Goal: Information Seeking & Learning: Learn about a topic

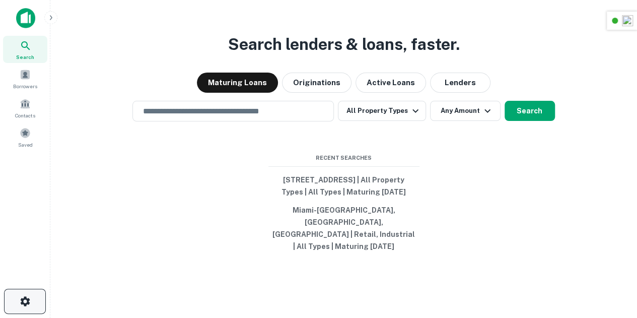
click at [28, 302] on icon "button" at bounding box center [25, 301] width 10 height 10
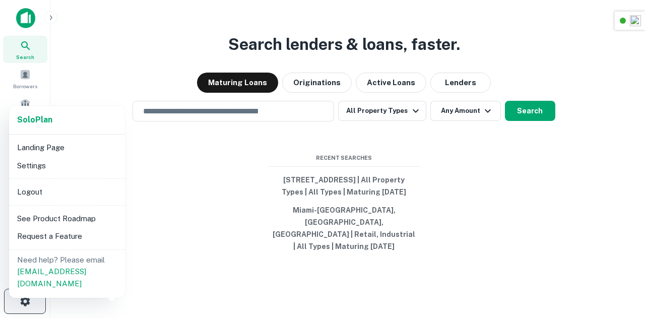
click at [28, 302] on div at bounding box center [322, 159] width 645 height 318
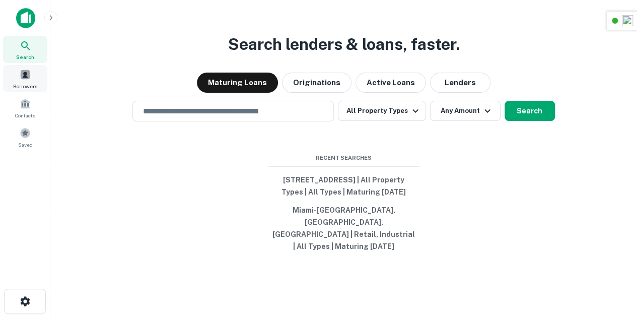
click at [31, 73] on div "Borrowers" at bounding box center [25, 78] width 44 height 27
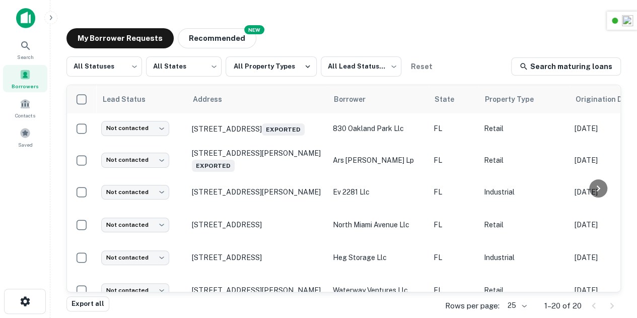
click at [34, 91] on div "Borrowers" at bounding box center [25, 78] width 44 height 27
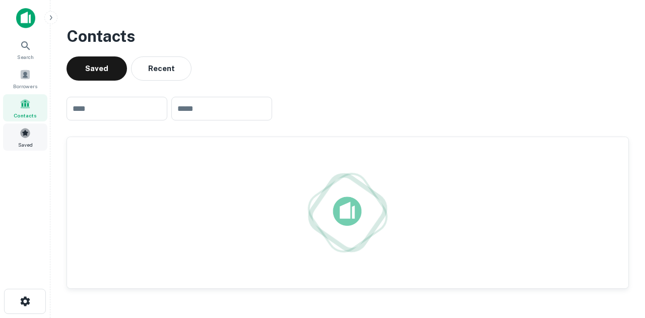
click at [37, 137] on div "Saved" at bounding box center [25, 136] width 44 height 27
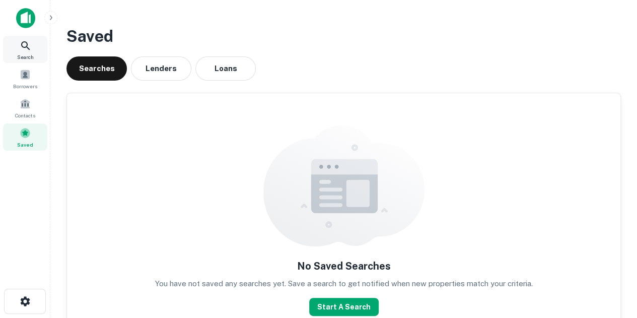
click at [19, 48] on div "Search" at bounding box center [25, 49] width 44 height 27
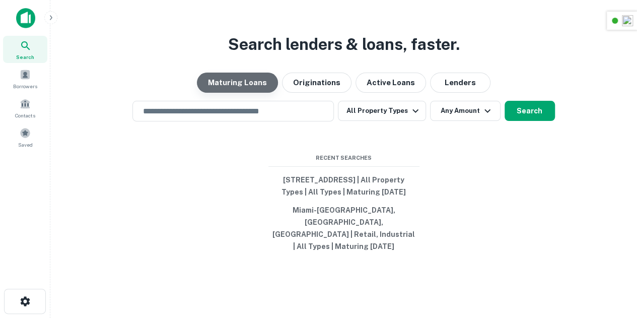
click at [263, 93] on button "Maturing Loans" at bounding box center [237, 83] width 81 height 20
click at [380, 113] on button "All Property Types" at bounding box center [382, 111] width 88 height 20
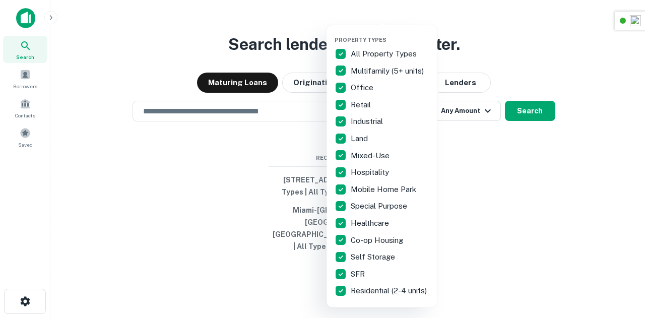
click at [375, 54] on p "All Property Types" at bounding box center [385, 54] width 68 height 12
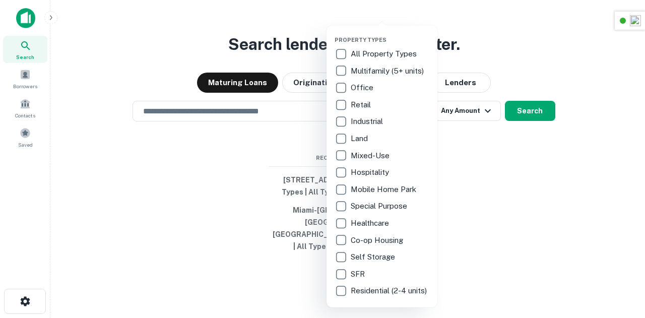
click at [359, 106] on p "Retail" at bounding box center [362, 105] width 22 height 12
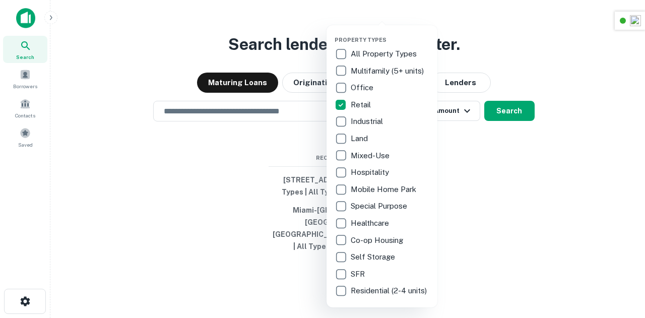
click at [363, 125] on p "Industrial" at bounding box center [368, 121] width 34 height 12
click at [374, 175] on p "Hospitality" at bounding box center [371, 172] width 40 height 12
click at [389, 188] on p "Mobile Home Park" at bounding box center [384, 189] width 67 height 12
click at [375, 260] on p "Self Storage" at bounding box center [374, 257] width 46 height 12
click at [389, 71] on p "Multifamily (5+ units)" at bounding box center [388, 71] width 75 height 12
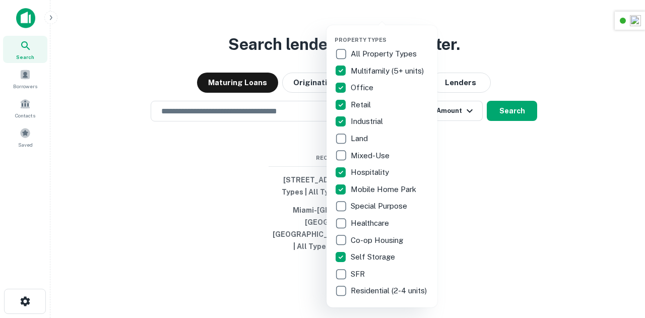
click at [468, 208] on div at bounding box center [322, 159] width 645 height 318
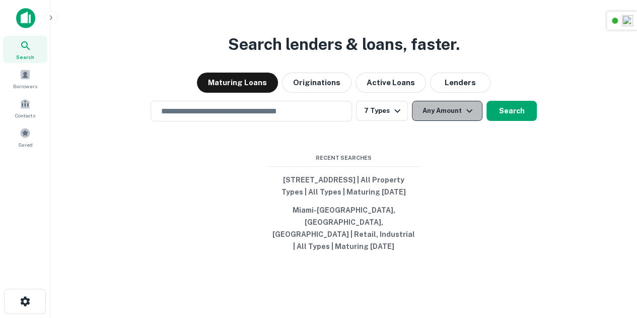
click at [429, 115] on button "Any Amount" at bounding box center [447, 111] width 71 height 20
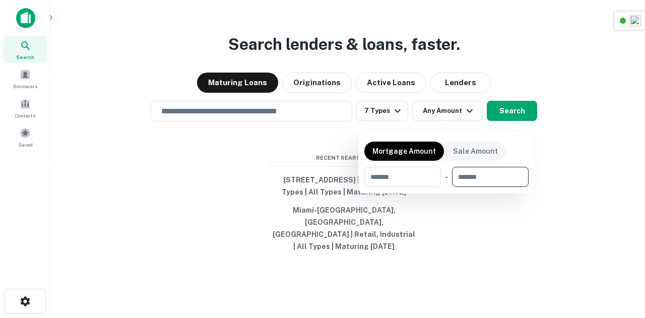
click at [495, 179] on input "number" at bounding box center [486, 177] width 69 height 20
click at [422, 174] on input "number" at bounding box center [398, 177] width 69 height 20
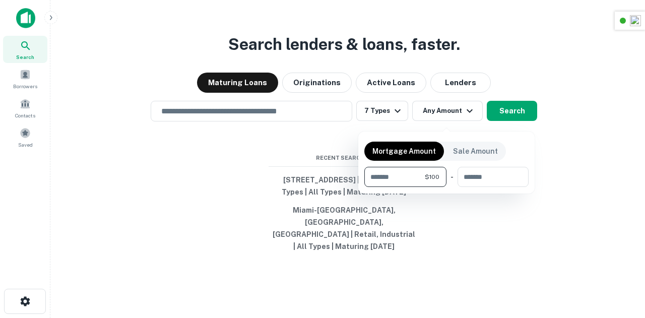
type input "*"
type input "*******"
click at [494, 178] on input "number" at bounding box center [488, 177] width 65 height 20
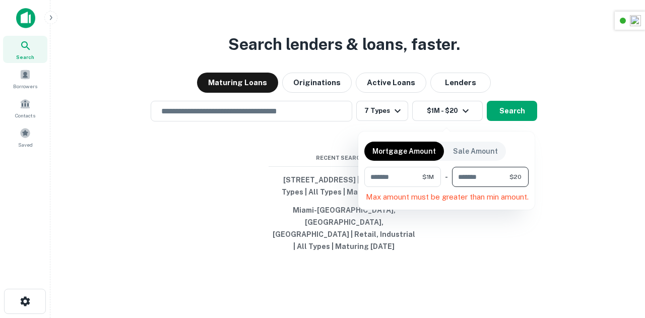
type input "*"
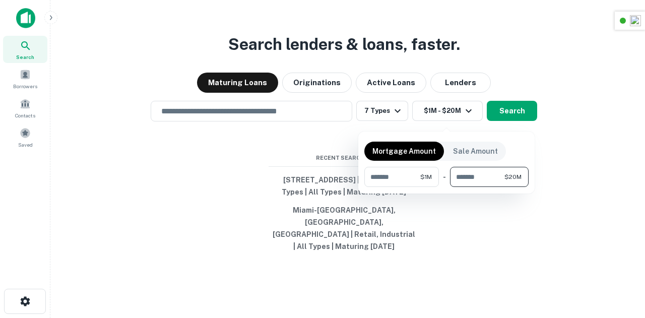
type input "********"
click at [567, 162] on div at bounding box center [322, 159] width 645 height 318
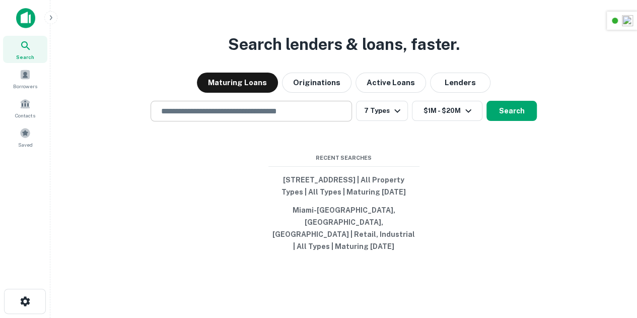
click at [198, 116] on input "text" at bounding box center [251, 111] width 192 height 12
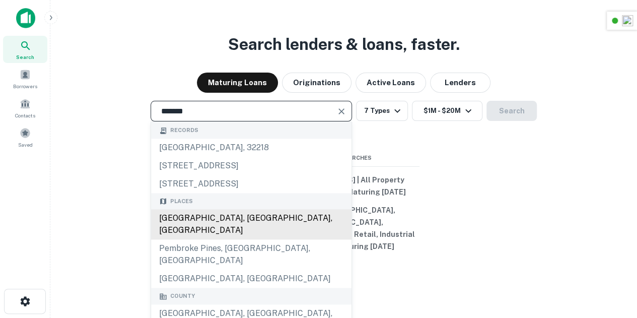
click at [200, 230] on div "Broward County, FL, USA" at bounding box center [251, 225] width 200 height 30
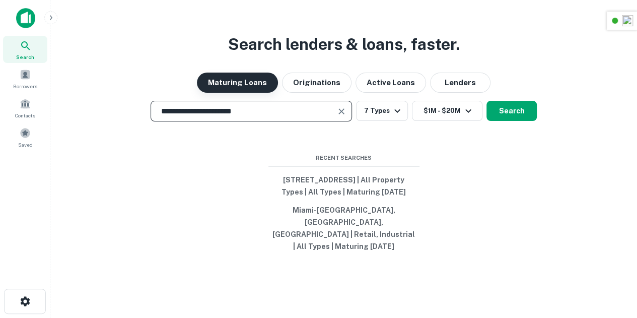
type input "**********"
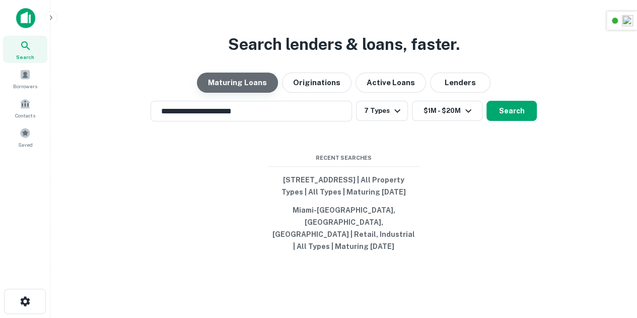
click at [257, 90] on button "Maturing Loans" at bounding box center [237, 83] width 81 height 20
click at [516, 120] on button "Search" at bounding box center [511, 111] width 50 height 20
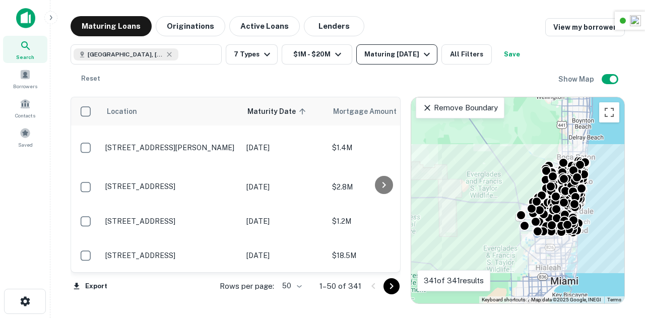
click at [391, 62] on button "Maturing In 1 Year" at bounding box center [396, 54] width 81 height 20
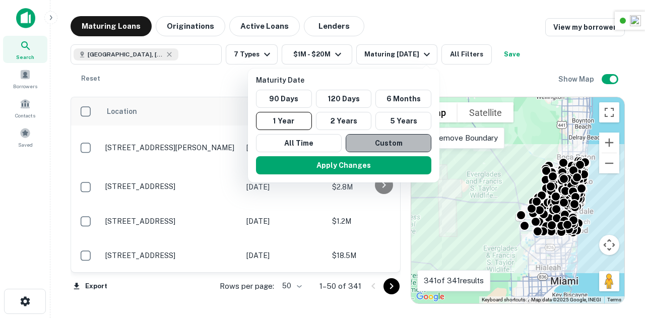
click at [378, 135] on button "Custom" at bounding box center [388, 143] width 86 height 18
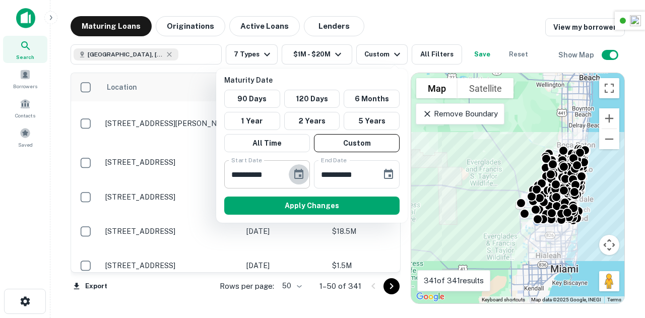
click at [298, 175] on icon "Choose date, selected date is Mar 2, 2025" at bounding box center [299, 174] width 12 height 12
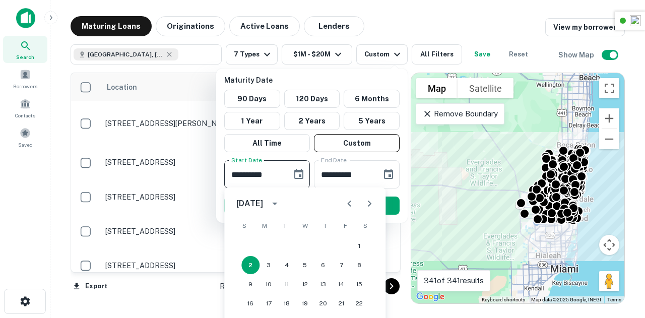
click at [283, 206] on button "calendar view is open, switch to year view" at bounding box center [274, 203] width 17 height 17
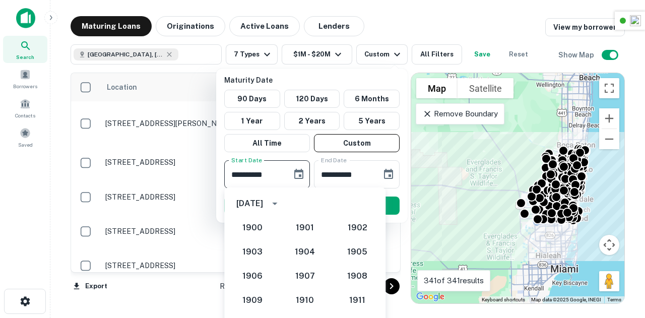
scroll to position [933, 0]
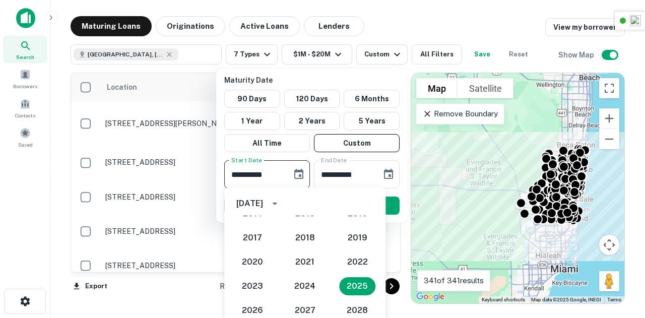
click at [283, 206] on button "year view is open, switch to calendar view" at bounding box center [274, 203] width 17 height 17
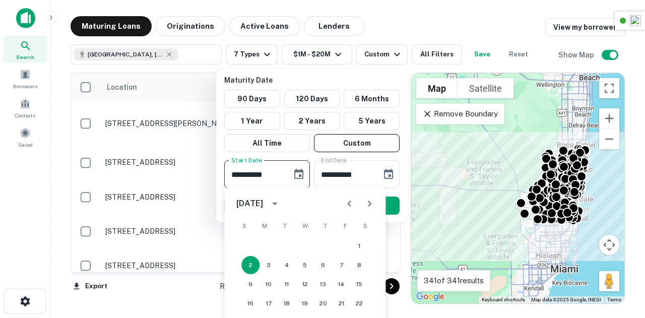
click at [263, 202] on div "March 2025" at bounding box center [249, 203] width 27 height 12
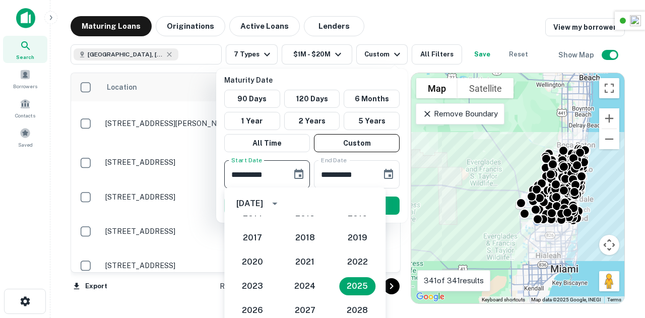
click at [263, 202] on div "March 2025" at bounding box center [249, 203] width 27 height 12
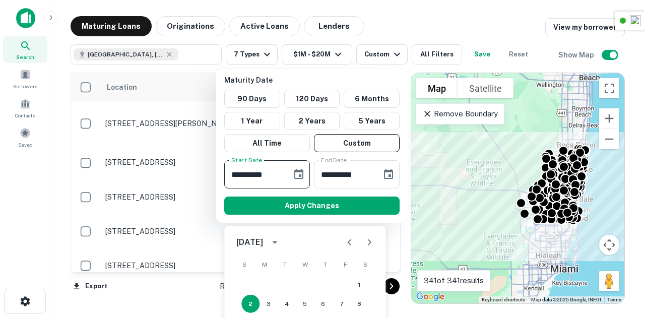
click at [275, 174] on input "**********" at bounding box center [254, 174] width 60 height 28
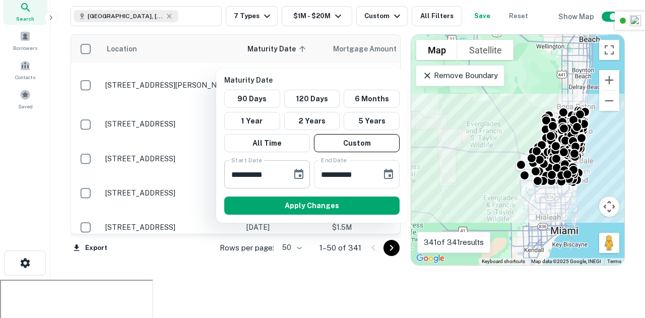
scroll to position [0, 0]
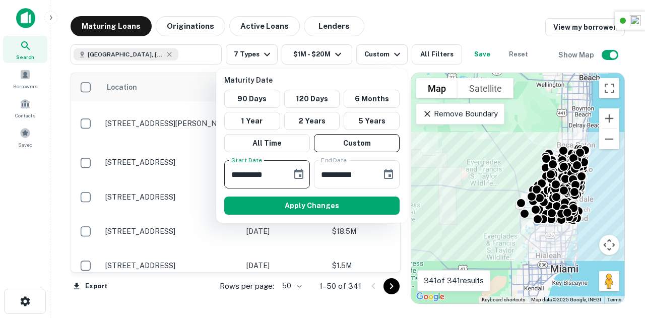
click at [265, 172] on input "**********" at bounding box center [254, 174] width 60 height 28
type input "**********"
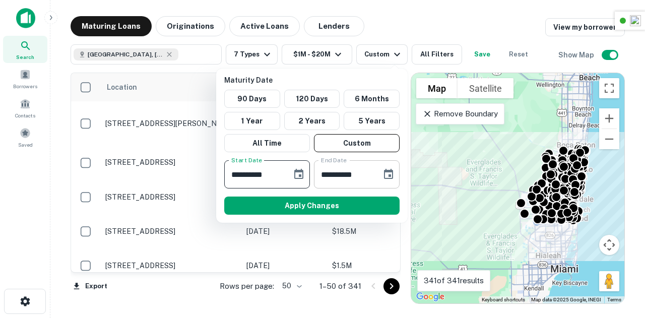
click at [328, 174] on input "**********" at bounding box center [344, 174] width 60 height 28
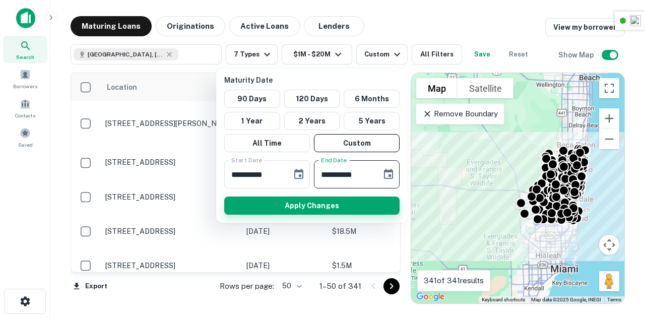
type input "**********"
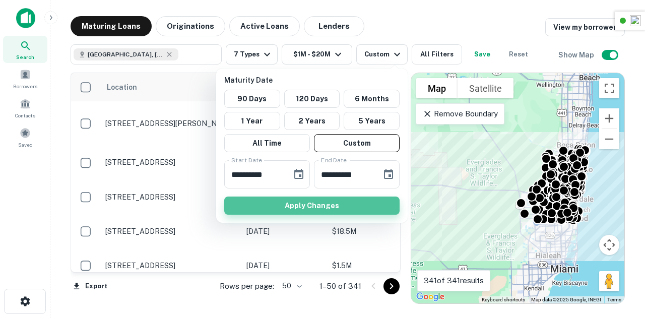
click at [327, 203] on button "Apply Changes" at bounding box center [311, 205] width 175 height 18
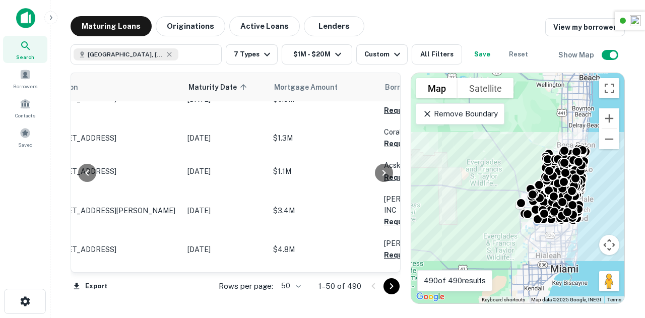
scroll to position [1075, 59]
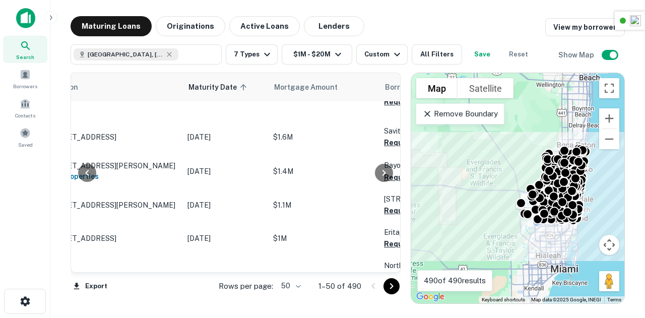
drag, startPoint x: 98, startPoint y: 268, endPoint x: 104, endPoint y: 264, distance: 7.3
click at [104, 264] on div "Location Maturity Date sorted ascending Mortgage Amount Borrower Name Lender Pu…" at bounding box center [236, 173] width 330 height 200
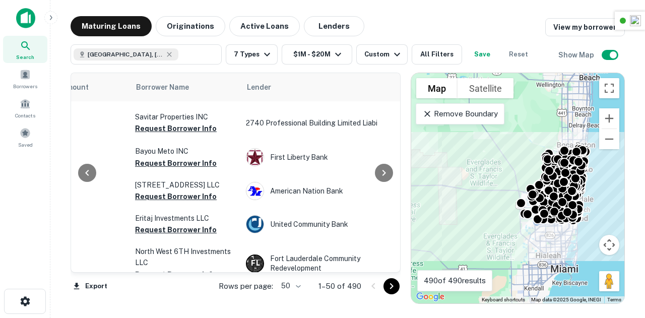
scroll to position [1345, 293]
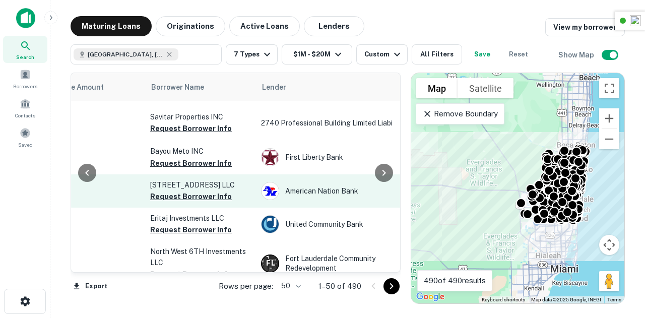
click at [248, 207] on td "6595 Nova Drive LLC Request Borrower Info" at bounding box center [200, 190] width 111 height 33
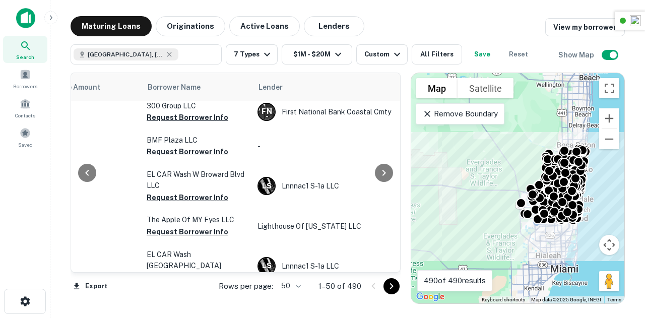
scroll to position [1675, 299]
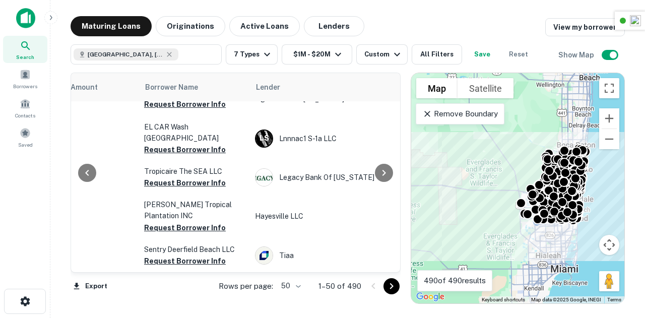
click at [304, 305] on main "Maturing Loans Originations Active Loans Lenders View my borrowers Broward Coun…" at bounding box center [347, 159] width 594 height 318
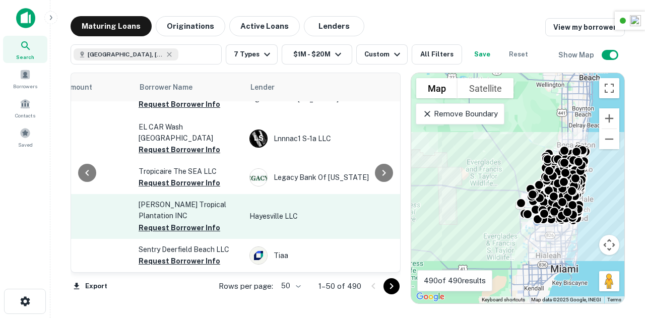
scroll to position [1675, 305]
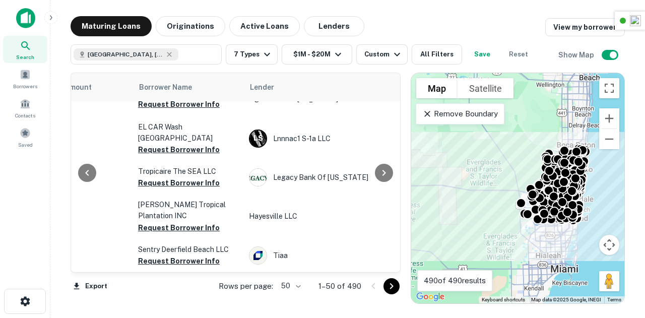
click at [386, 287] on icon "Go to next page" at bounding box center [391, 286] width 12 height 12
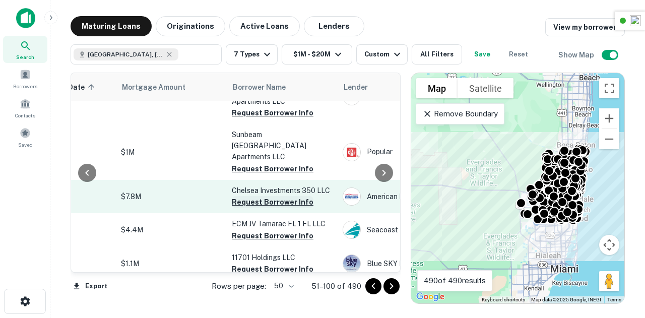
scroll to position [1611, 211]
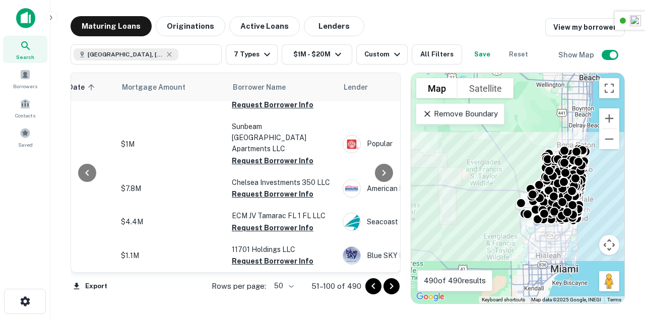
click at [392, 283] on icon "Go to next page" at bounding box center [391, 286] width 12 height 12
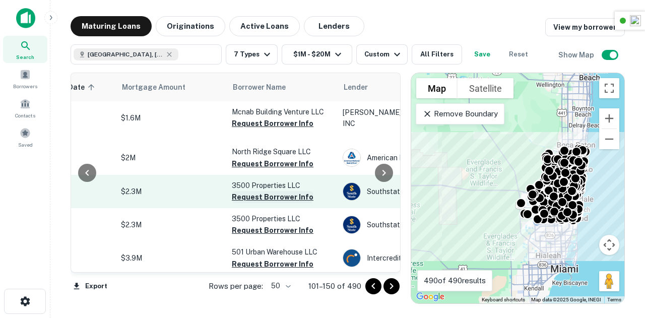
scroll to position [1644, 211]
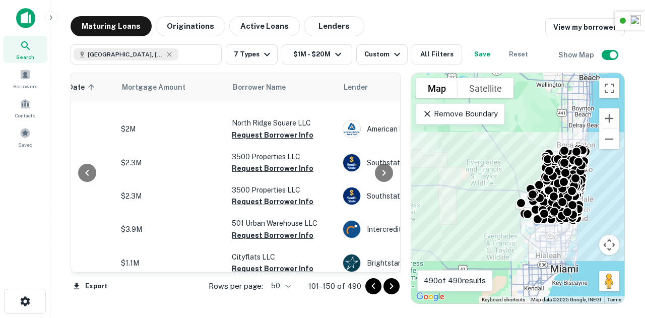
click at [390, 284] on icon "Go to next page" at bounding box center [391, 286] width 4 height 6
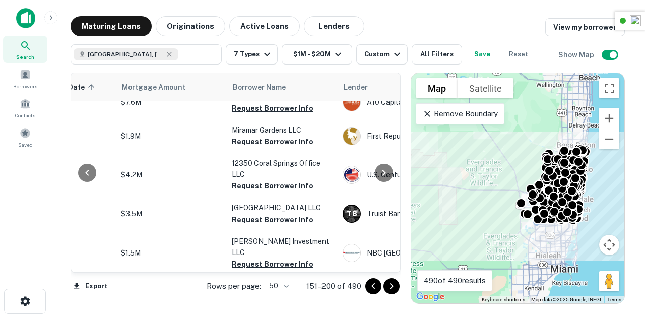
scroll to position [0, 211]
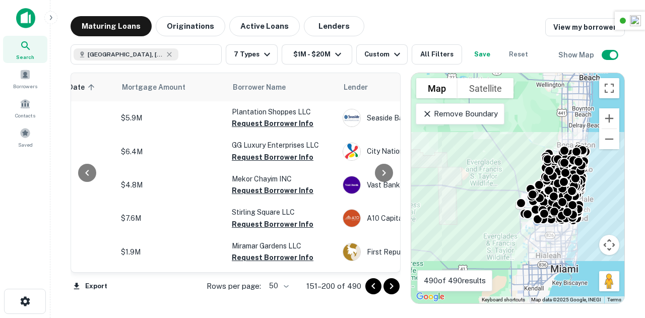
click at [394, 294] on div at bounding box center [382, 286] width 34 height 16
click at [391, 286] on icon "Go to next page" at bounding box center [391, 286] width 12 height 12
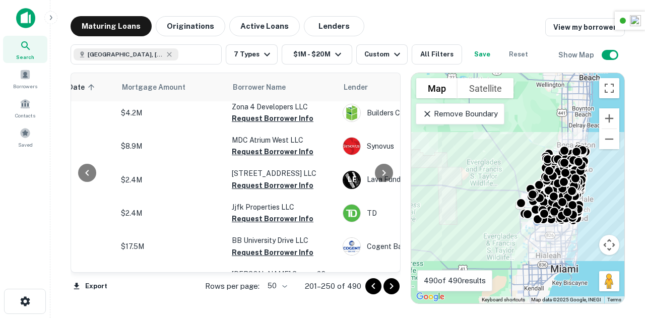
scroll to position [1553, 211]
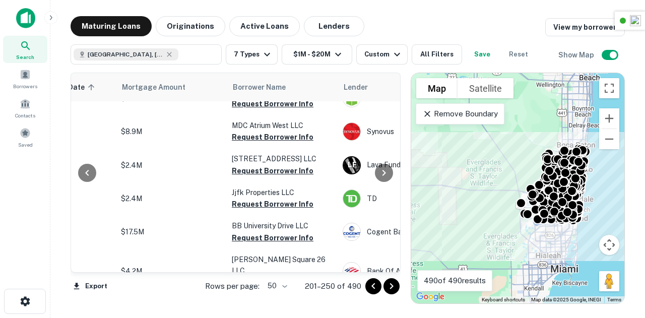
click at [368, 287] on icon "Go to previous page" at bounding box center [373, 286] width 12 height 12
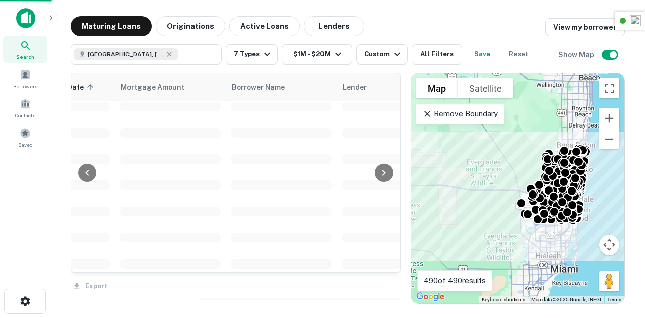
click at [368, 287] on div "Export" at bounding box center [236, 282] width 330 height 21
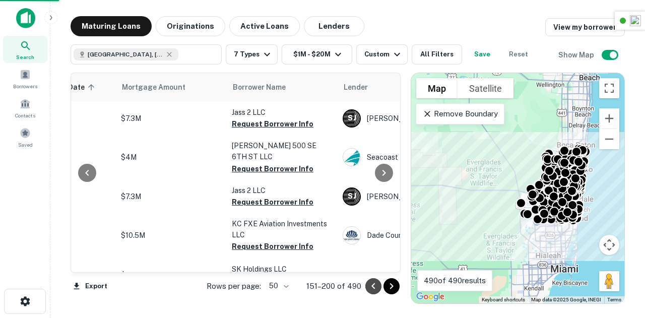
click at [372, 288] on icon "Go to previous page" at bounding box center [373, 286] width 12 height 12
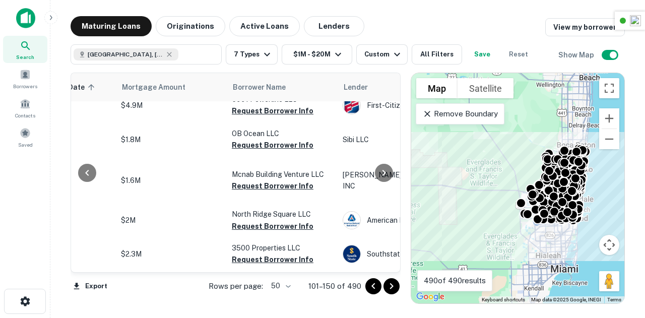
click at [376, 290] on icon "Go to previous page" at bounding box center [373, 286] width 12 height 12
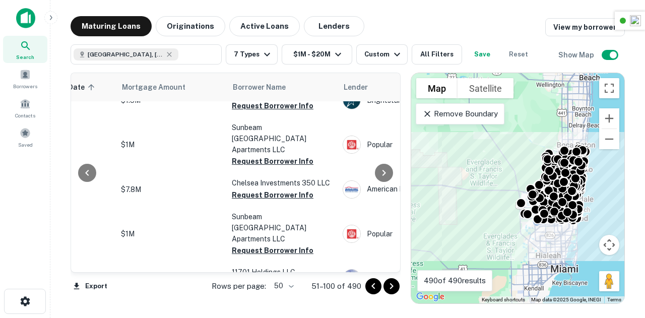
click at [372, 281] on icon "Go to previous page" at bounding box center [373, 286] width 12 height 12
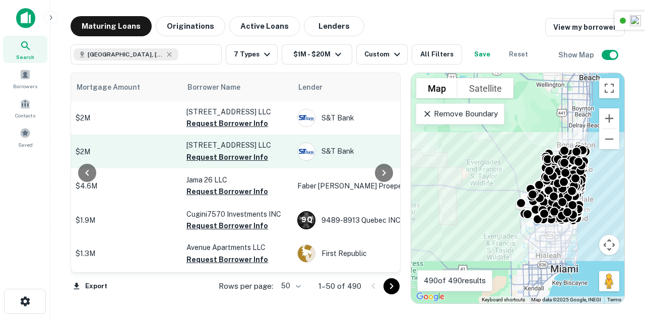
scroll to position [0, 259]
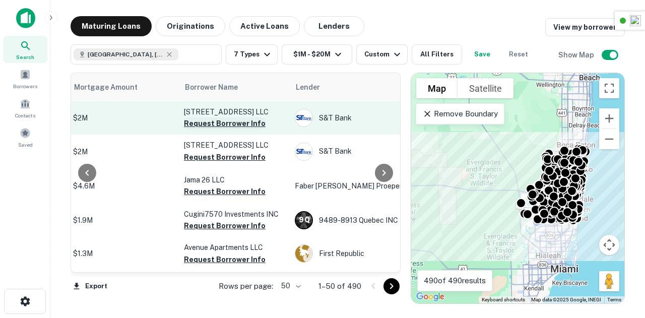
click at [240, 124] on button "Request Borrower Info" at bounding box center [225, 123] width 82 height 12
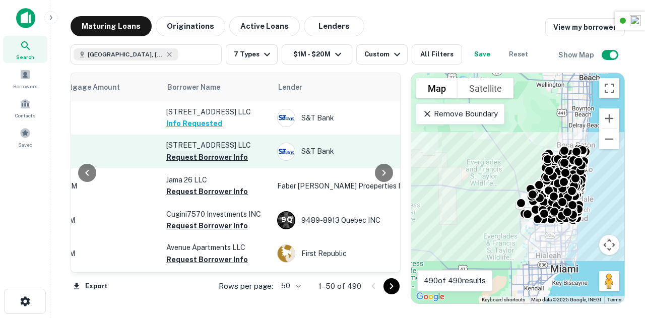
scroll to position [0, 275]
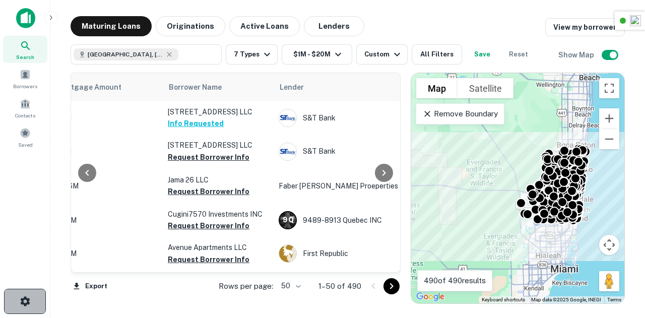
click at [28, 300] on icon "button" at bounding box center [25, 301] width 10 height 10
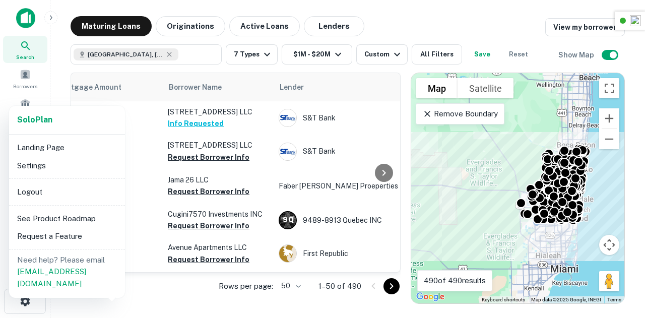
click at [229, 159] on div at bounding box center [322, 159] width 645 height 318
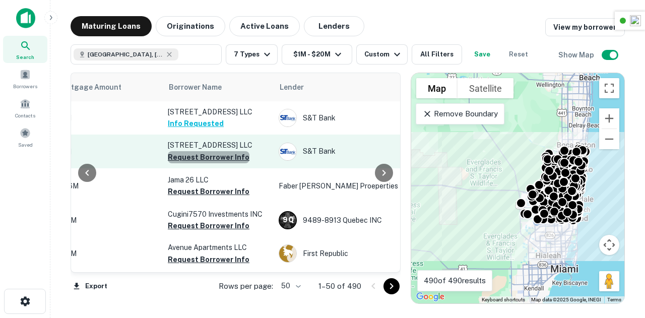
click at [208, 155] on button "Request Borrower Info" at bounding box center [209, 157] width 82 height 12
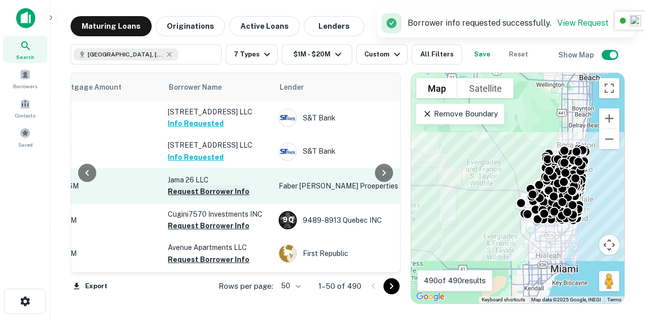
click at [205, 193] on button "Request Borrower Info" at bounding box center [209, 191] width 82 height 12
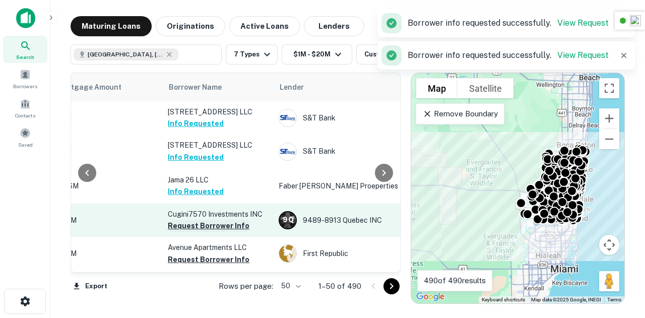
scroll to position [48, 275]
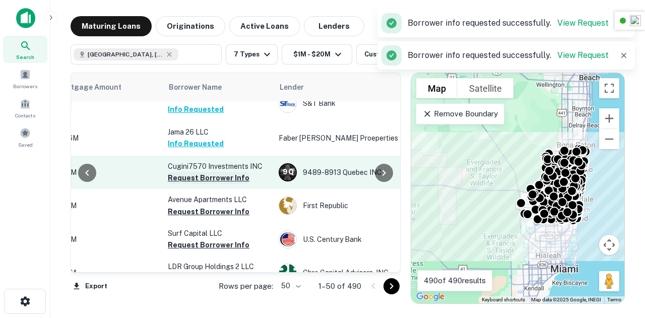
click at [222, 182] on button "Request Borrower Info" at bounding box center [209, 178] width 82 height 12
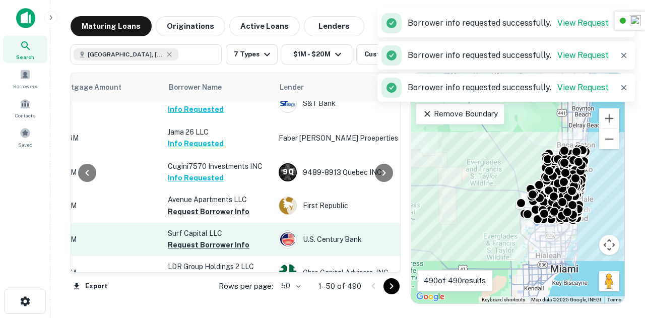
scroll to position [82, 275]
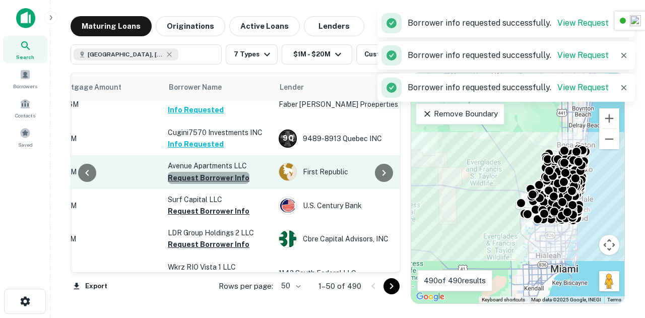
click at [220, 176] on button "Request Borrower Info" at bounding box center [209, 178] width 82 height 12
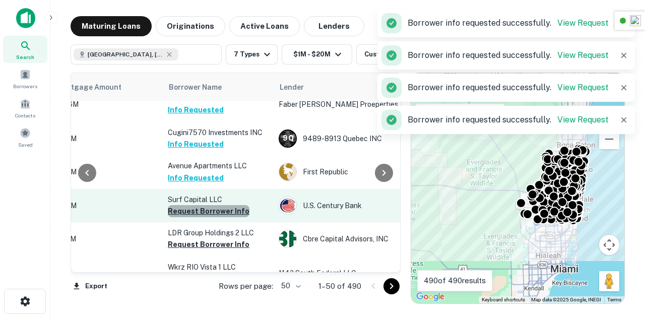
click at [212, 213] on button "Request Borrower Info" at bounding box center [209, 211] width 82 height 12
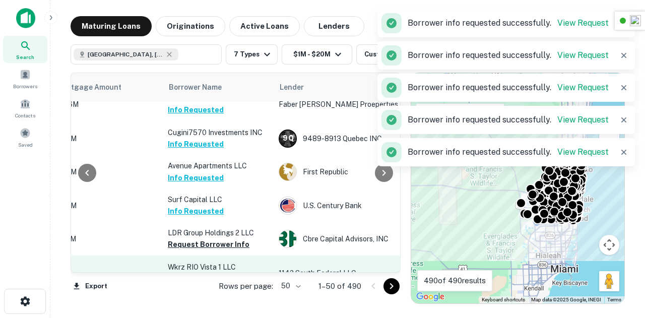
scroll to position [155, 275]
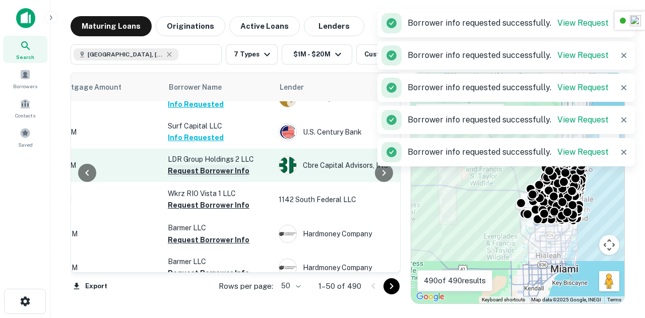
click at [221, 177] on button "Request Borrower Info" at bounding box center [209, 171] width 82 height 12
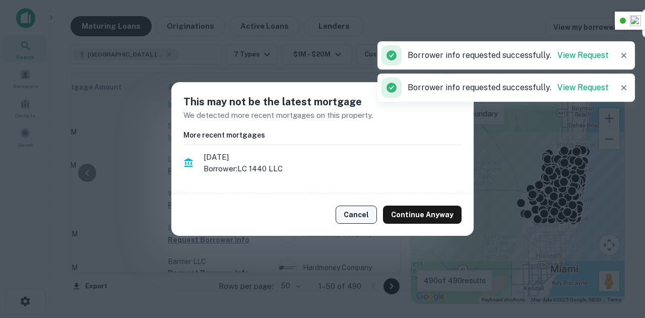
click at [366, 218] on button "Cancel" at bounding box center [355, 214] width 41 height 18
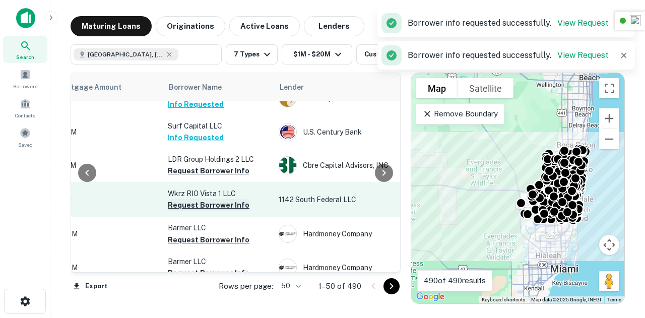
click at [218, 211] on button "Request Borrower Info" at bounding box center [209, 205] width 82 height 12
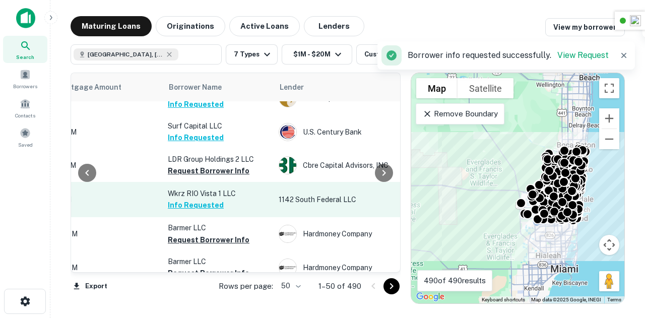
scroll to position [254, 275]
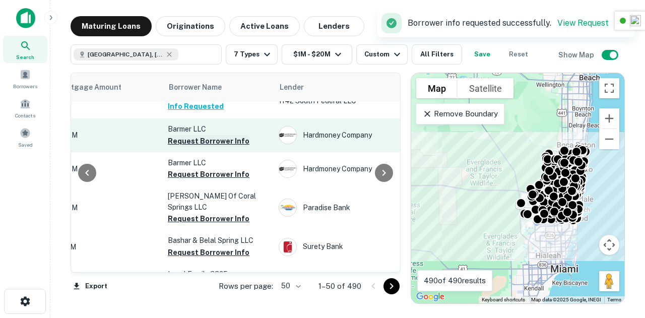
click at [224, 147] on button "Request Borrower Info" at bounding box center [209, 141] width 82 height 12
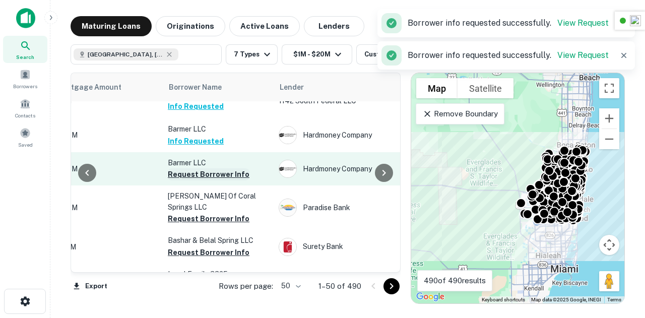
click at [217, 180] on button "Request Borrower Info" at bounding box center [209, 174] width 82 height 12
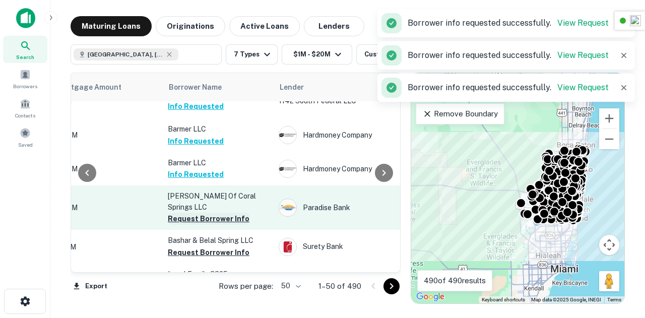
click at [200, 225] on button "Request Borrower Info" at bounding box center [209, 219] width 82 height 12
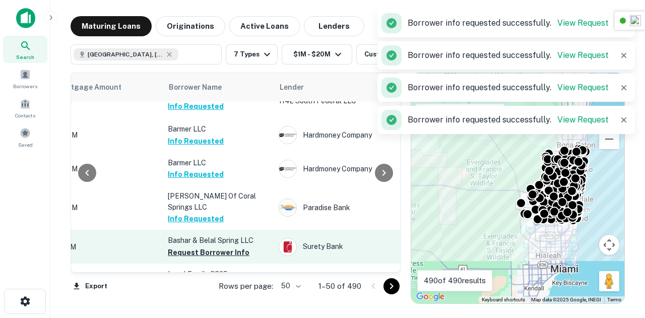
scroll to position [356, 275]
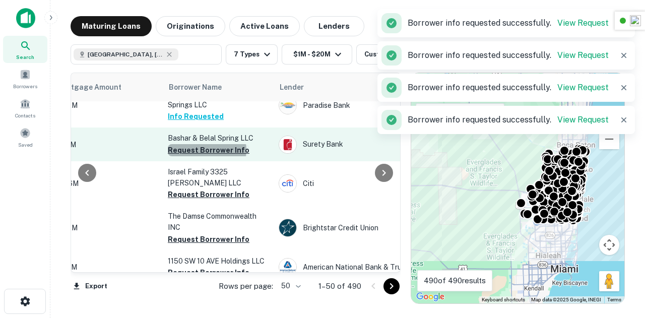
click at [206, 156] on button "Request Borrower Info" at bounding box center [209, 150] width 82 height 12
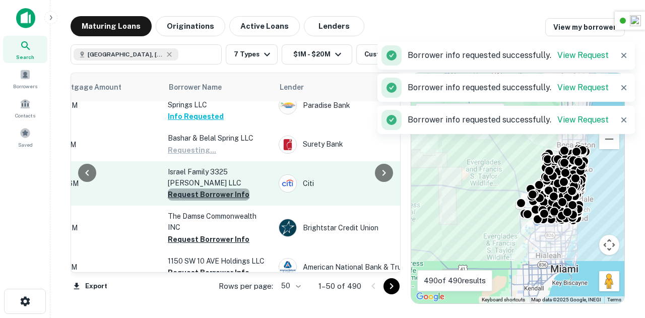
click at [217, 200] on button "Request Borrower Info" at bounding box center [209, 194] width 82 height 12
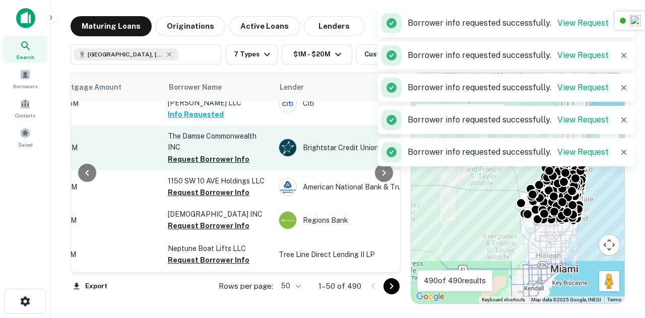
scroll to position [437, 275]
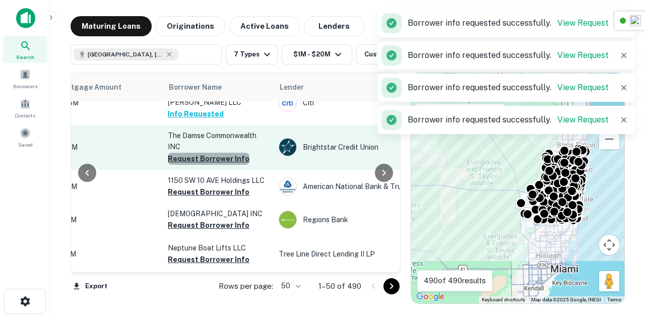
click at [215, 159] on button "Request Borrower Info" at bounding box center [209, 159] width 82 height 12
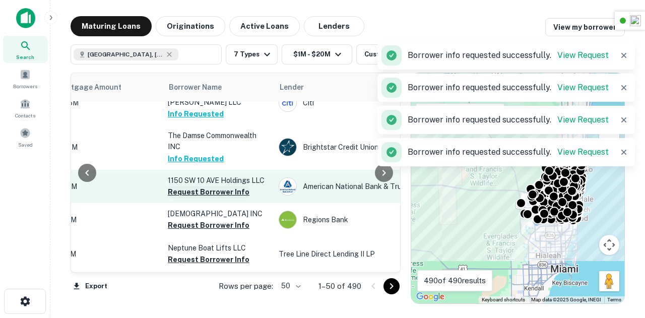
click at [209, 194] on button "Request Borrower Info" at bounding box center [209, 192] width 82 height 12
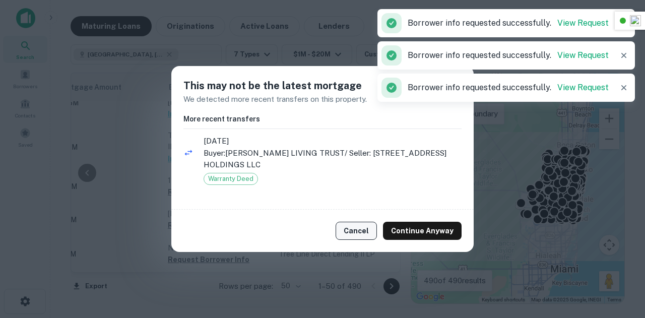
click at [367, 229] on button "Cancel" at bounding box center [355, 231] width 41 height 18
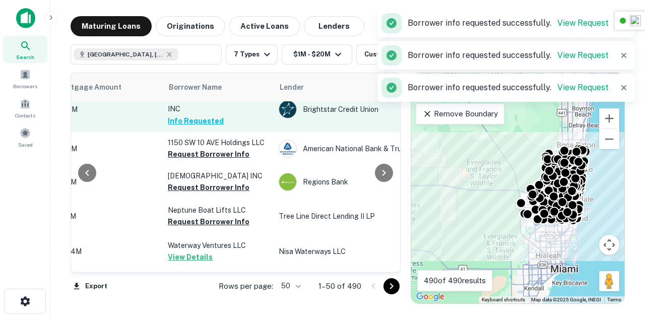
scroll to position [479, 275]
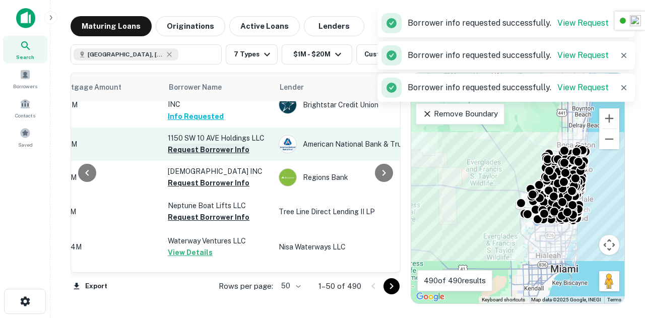
click at [211, 156] on button "Request Borrower Info" at bounding box center [209, 150] width 82 height 12
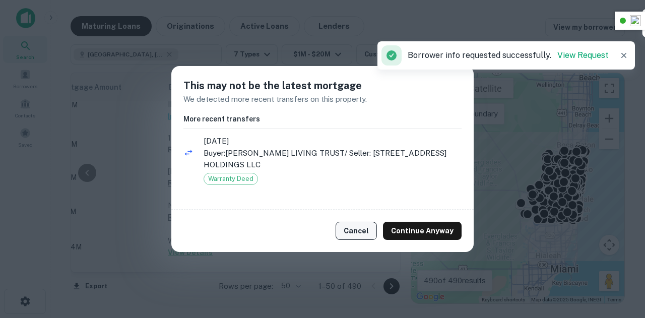
click at [370, 233] on button "Cancel" at bounding box center [355, 231] width 41 height 18
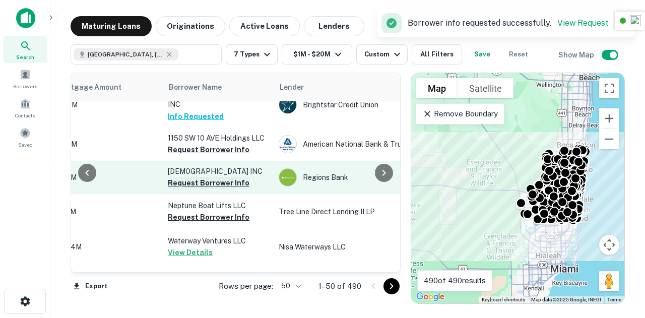
click at [209, 189] on button "Request Borrower Info" at bounding box center [209, 183] width 82 height 12
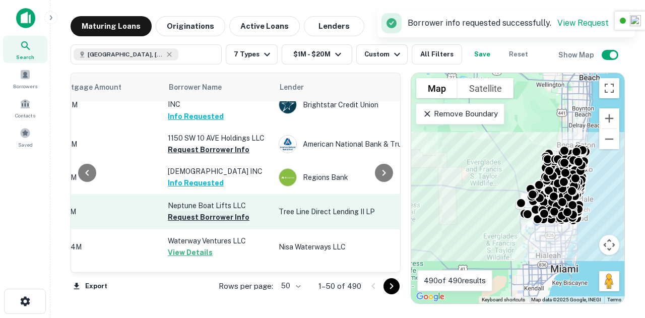
click at [201, 223] on button "Request Borrower Info" at bounding box center [209, 217] width 82 height 12
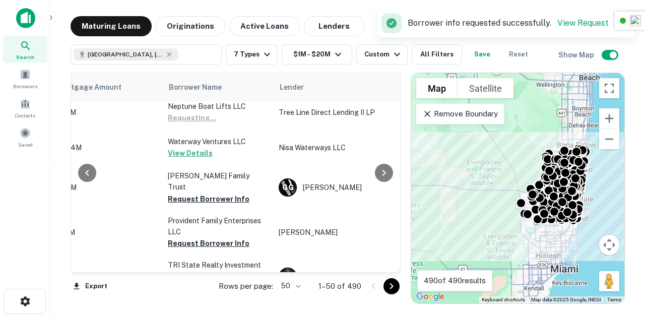
scroll to position [579, 275]
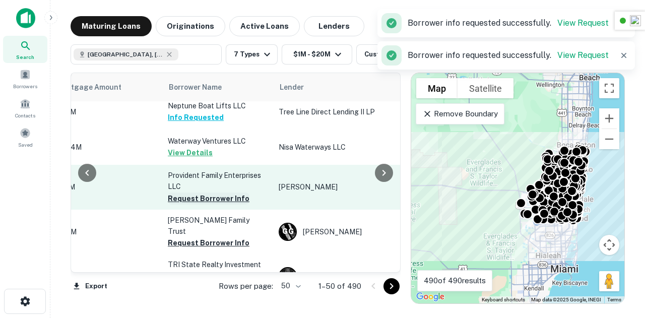
click at [212, 204] on button "Request Borrower Info" at bounding box center [209, 198] width 82 height 12
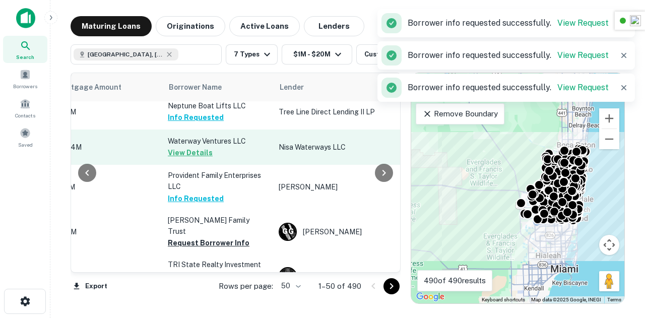
scroll to position [667, 275]
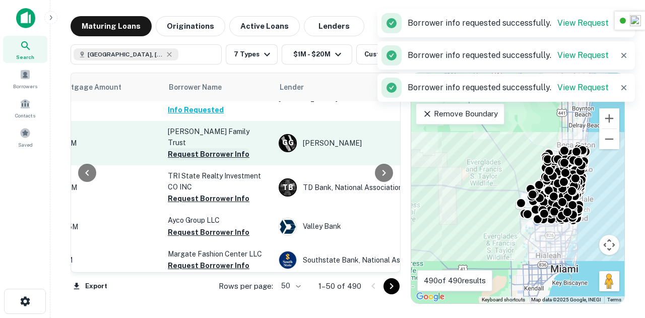
click at [211, 157] on button "Request Borrower Info" at bounding box center [209, 154] width 82 height 12
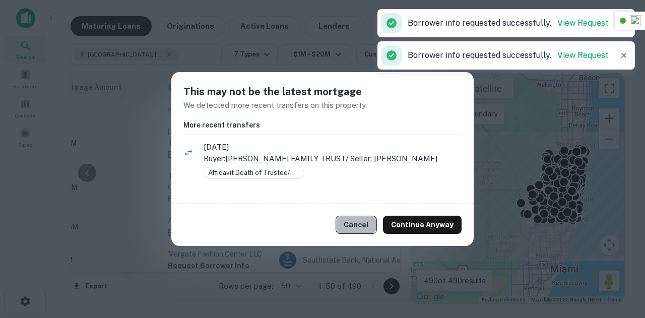
click at [374, 222] on button "Cancel" at bounding box center [355, 225] width 41 height 18
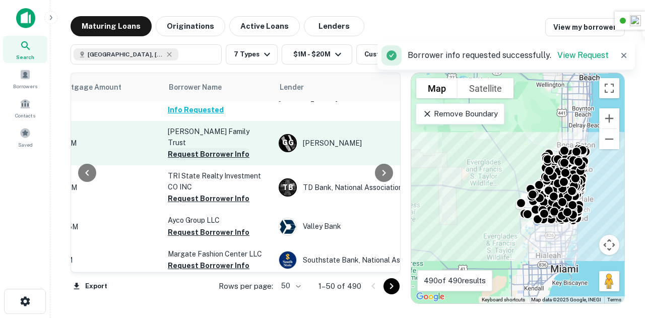
scroll to position [691, 275]
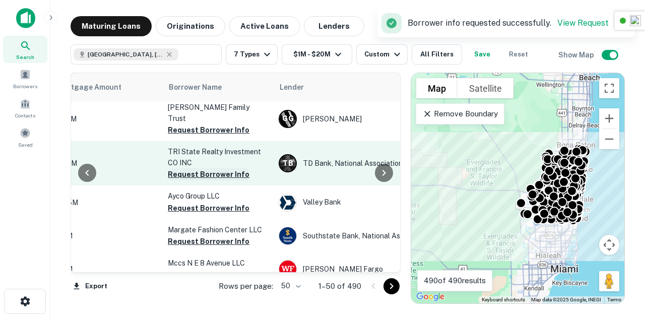
click at [203, 180] on button "Request Borrower Info" at bounding box center [209, 174] width 82 height 12
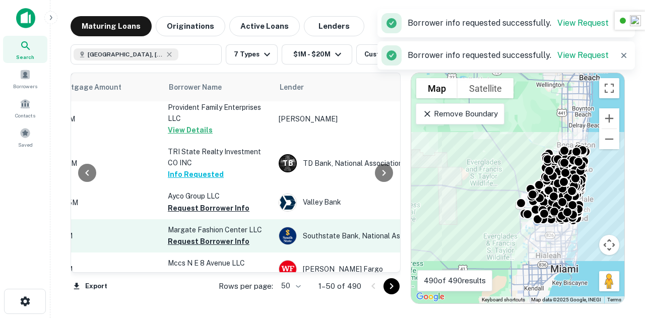
scroll to position [758, 275]
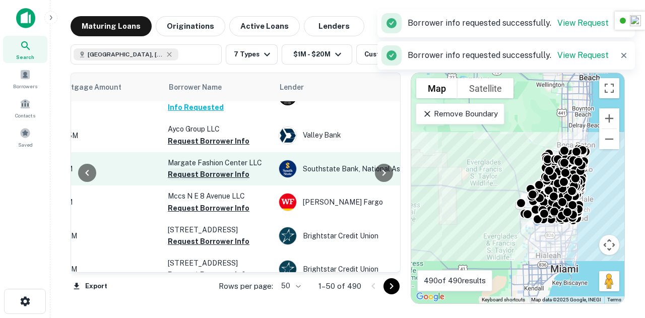
click at [208, 180] on button "Request Borrower Info" at bounding box center [209, 174] width 82 height 12
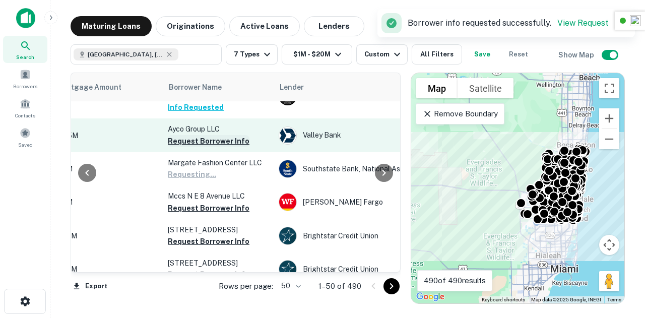
click at [216, 147] on button "Request Borrower Info" at bounding box center [209, 141] width 82 height 12
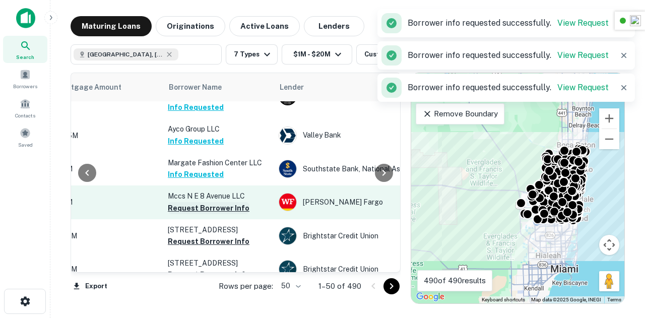
click at [202, 214] on button "Request Borrower Info" at bounding box center [209, 208] width 82 height 12
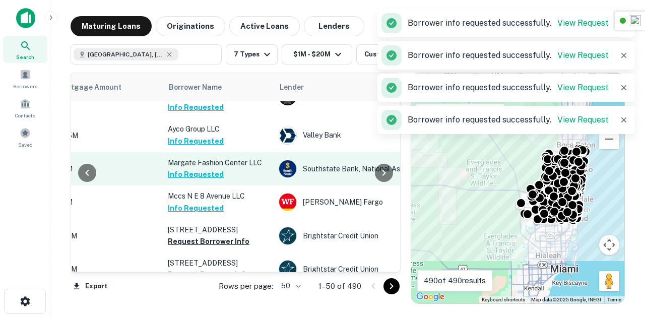
scroll to position [820, 275]
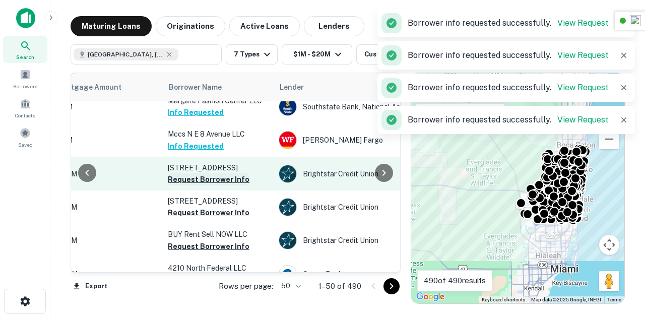
click at [200, 185] on button "Request Borrower Info" at bounding box center [209, 179] width 82 height 12
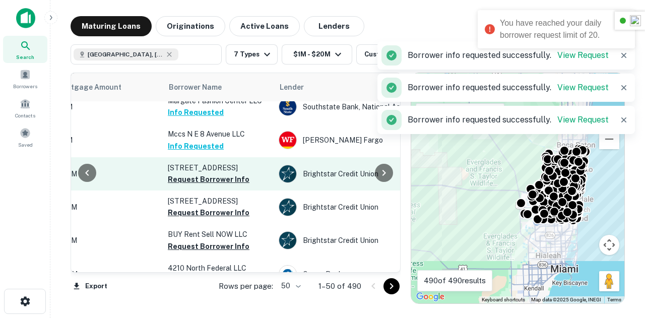
scroll to position [862, 275]
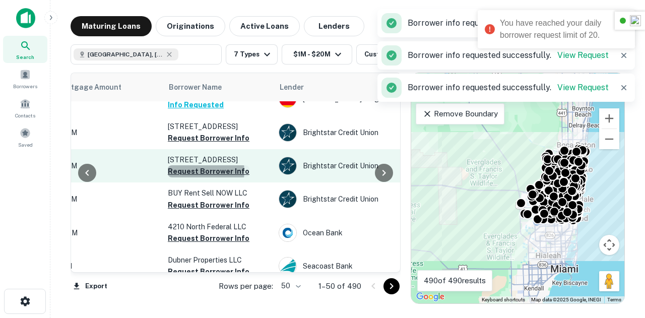
click at [204, 177] on button "Request Borrower Info" at bounding box center [209, 171] width 82 height 12
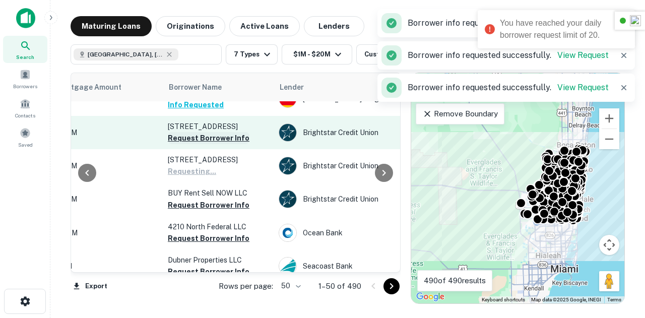
scroll to position [926, 275]
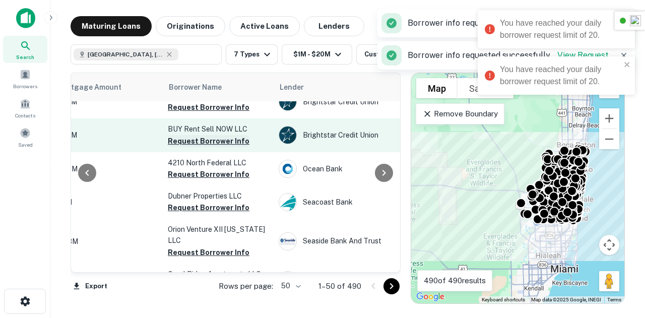
click at [207, 147] on button "Request Borrower Info" at bounding box center [209, 141] width 82 height 12
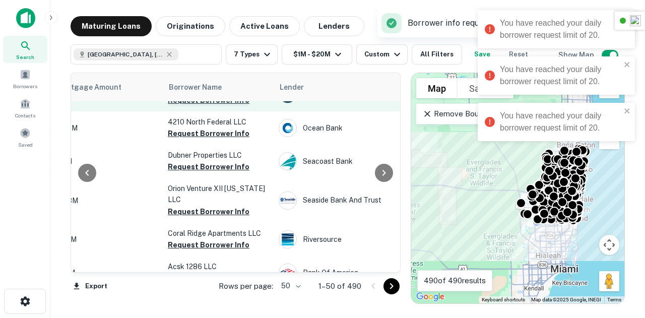
scroll to position [968, 275]
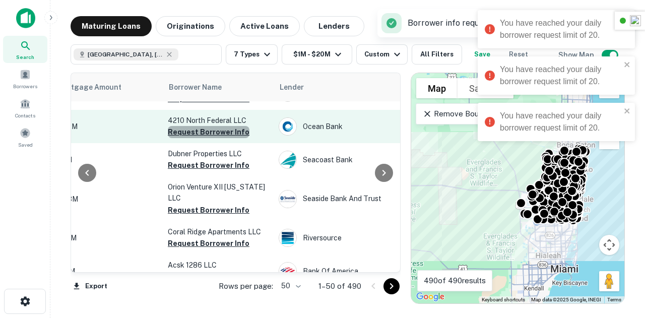
click at [213, 138] on button "Request Borrower Info" at bounding box center [209, 132] width 82 height 12
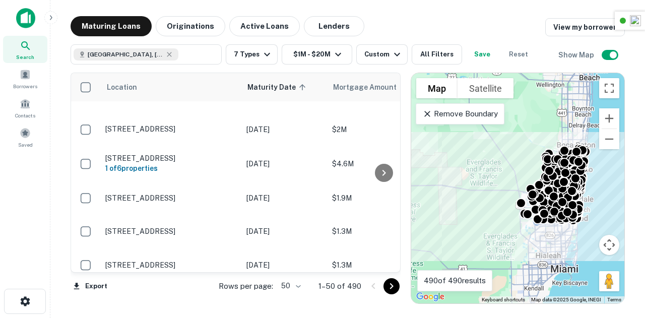
scroll to position [0, 0]
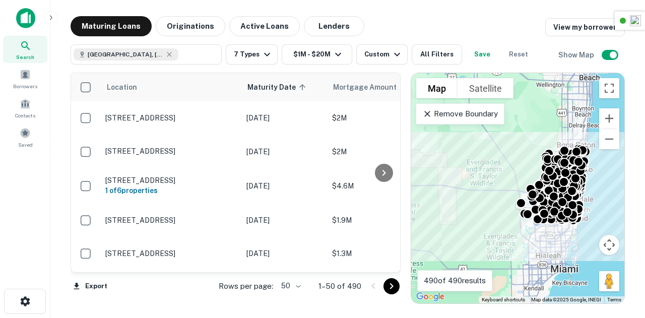
click at [480, 56] on button "Save" at bounding box center [482, 54] width 32 height 20
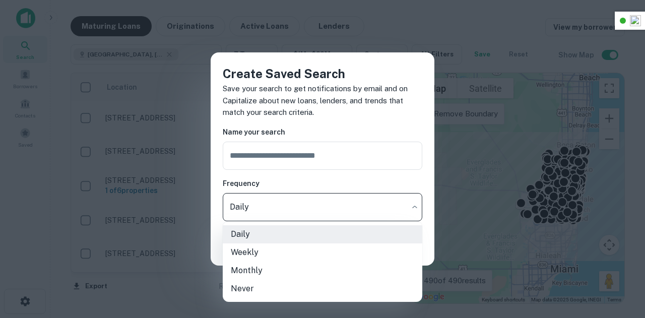
click at [286, 202] on body "Search Borrowers Contacts Saved Maturing Loans Originations Active Loans Lender…" at bounding box center [322, 159] width 645 height 318
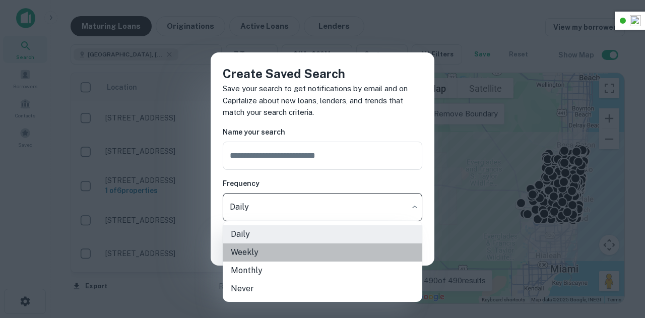
click at [261, 257] on li "Weekly" at bounding box center [322, 252] width 199 height 18
type input "******"
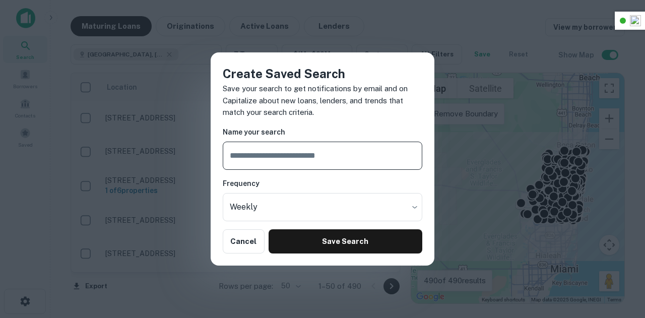
click at [270, 160] on input "text" at bounding box center [322, 156] width 199 height 28
drag, startPoint x: 323, startPoint y: 156, endPoint x: 491, endPoint y: 132, distance: 168.8
click at [491, 132] on div "**********" at bounding box center [322, 159] width 645 height 318
click at [264, 157] on input "**********" at bounding box center [322, 156] width 199 height 28
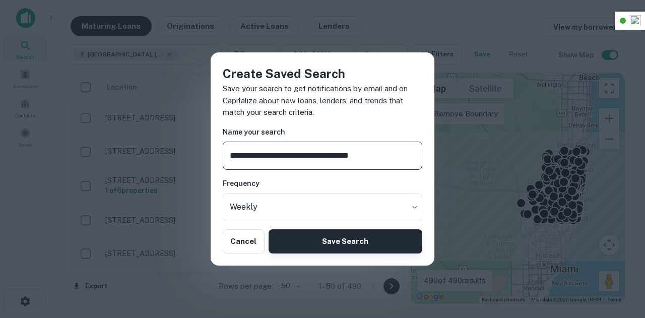
type input "**********"
click at [340, 236] on button "Save Search" at bounding box center [345, 241] width 154 height 24
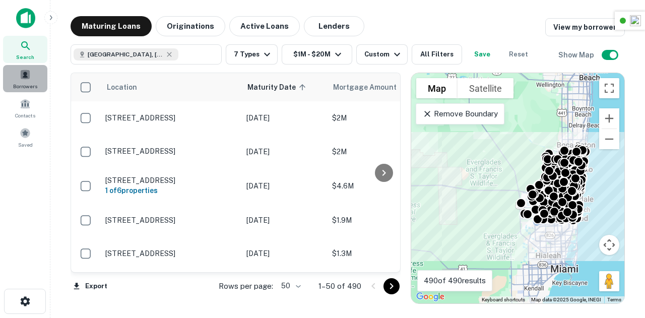
click at [26, 83] on span "Borrowers" at bounding box center [25, 86] width 24 height 8
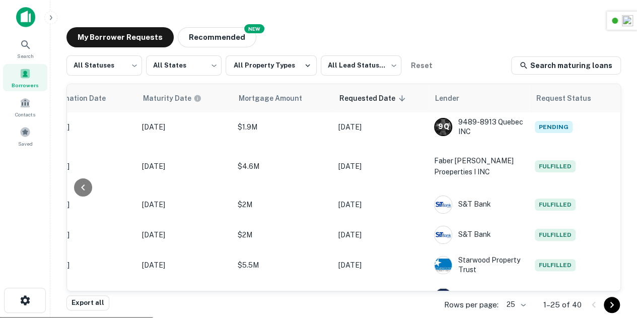
scroll to position [657, 536]
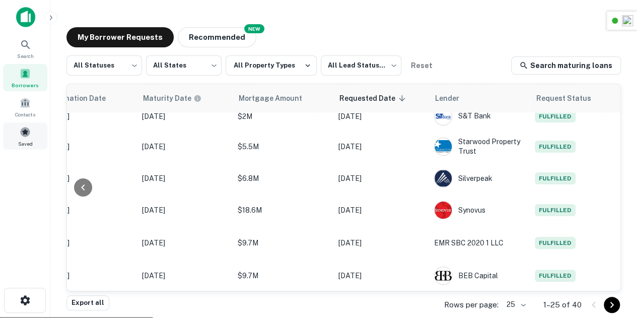
click at [31, 140] on span "Saved" at bounding box center [25, 144] width 15 height 8
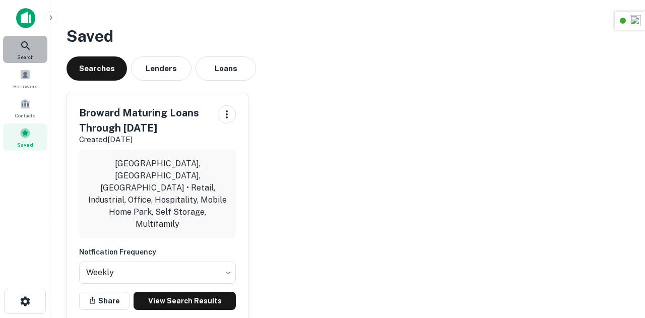
click at [29, 51] on icon at bounding box center [26, 46] width 12 height 12
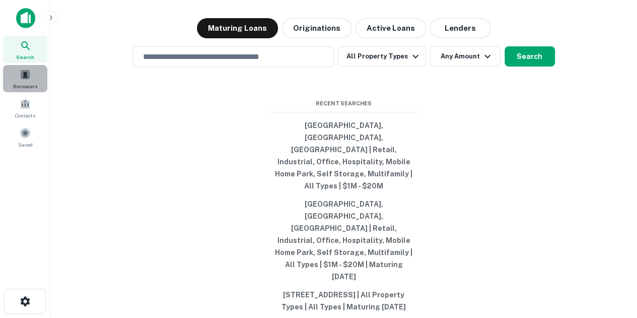
click at [31, 72] on div "Borrowers" at bounding box center [25, 78] width 44 height 27
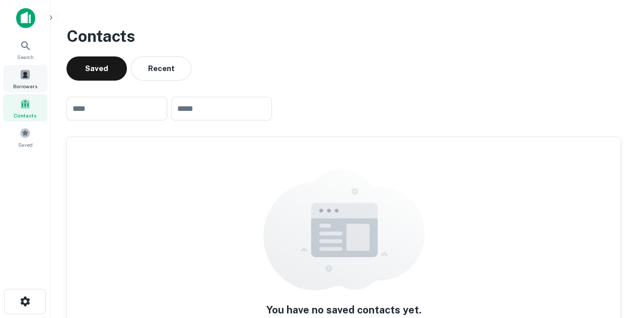
click at [26, 80] on div "Borrowers" at bounding box center [25, 78] width 44 height 27
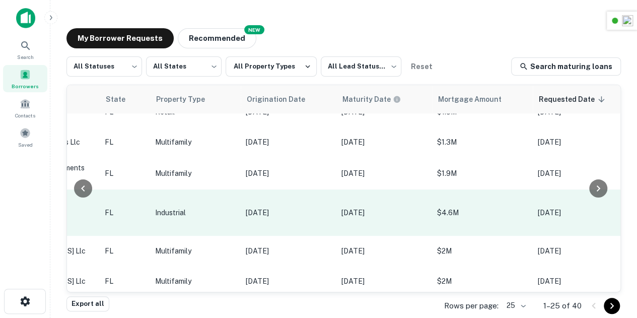
scroll to position [483, 386]
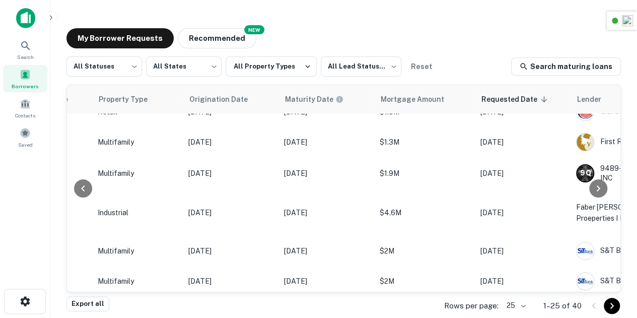
click at [618, 310] on button "Go to next page" at bounding box center [612, 306] width 16 height 16
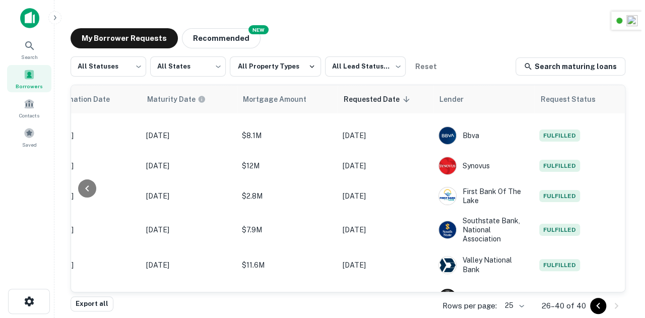
scroll to position [314, 536]
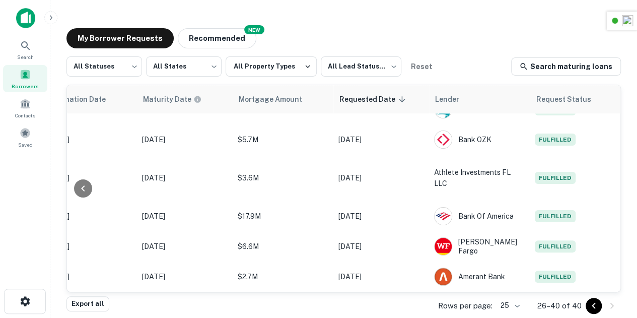
click at [615, 304] on div at bounding box center [603, 306] width 34 height 16
click at [591, 309] on icon "Go to previous page" at bounding box center [594, 306] width 12 height 12
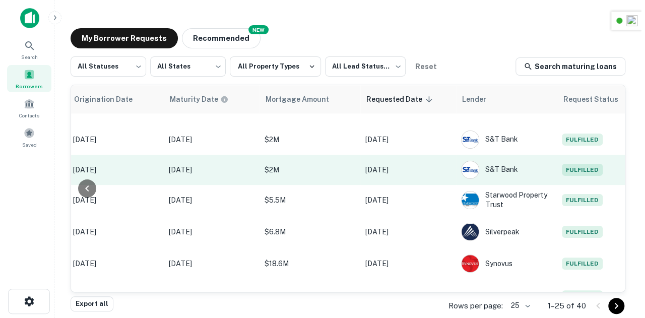
scroll to position [595, 536]
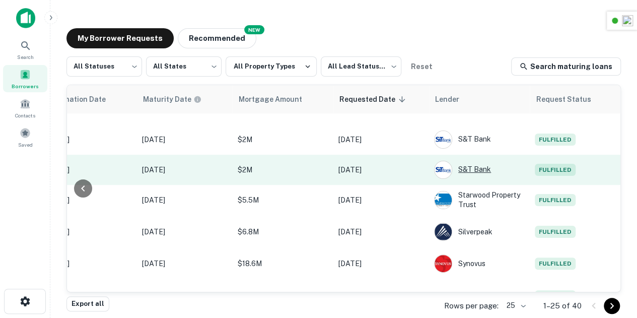
click at [498, 171] on div "S&T Bank" at bounding box center [479, 170] width 91 height 18
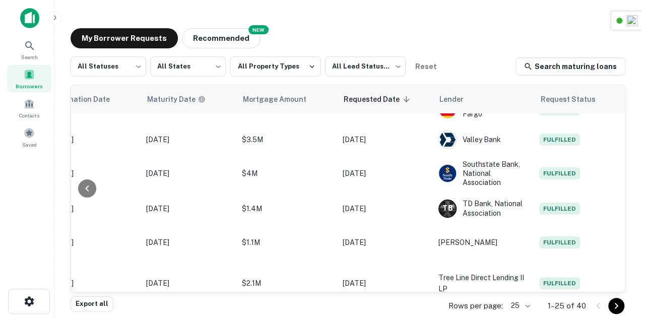
scroll to position [0, 536]
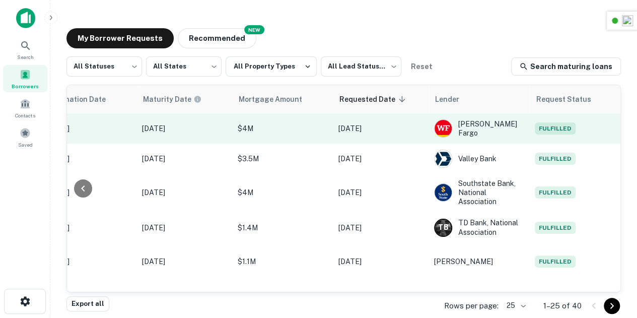
click at [556, 135] on td "Fulfilled" at bounding box center [575, 128] width 91 height 30
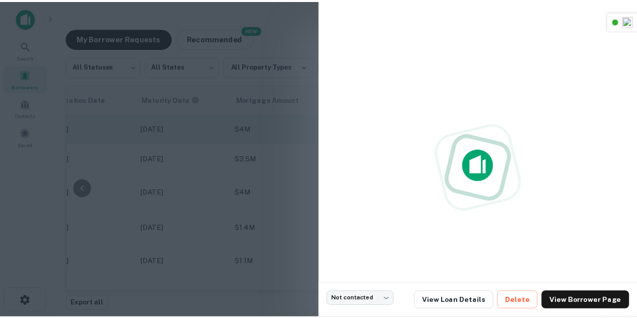
scroll to position [0, 535]
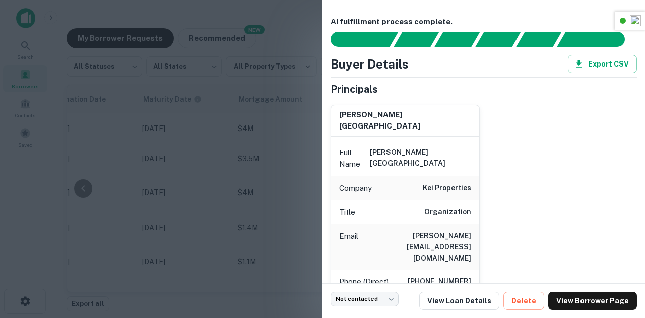
click at [279, 126] on div at bounding box center [322, 159] width 645 height 318
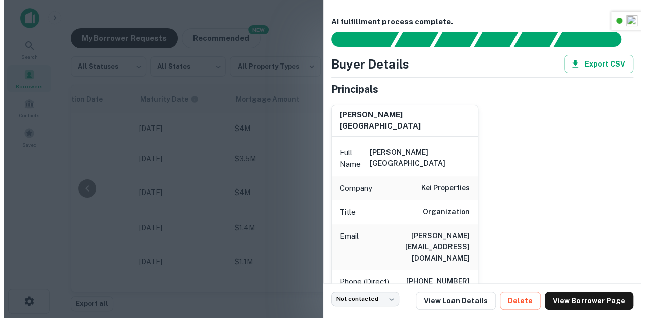
scroll to position [0, 528]
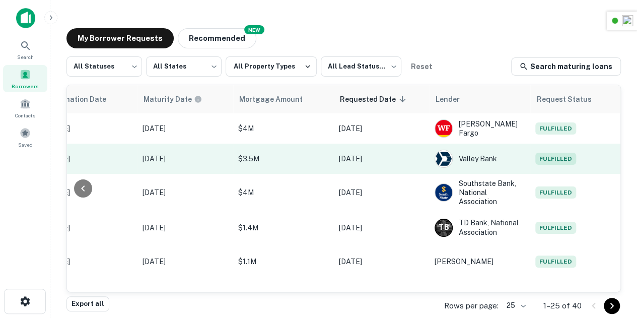
click at [568, 158] on span "Fulfilled" at bounding box center [555, 159] width 41 height 12
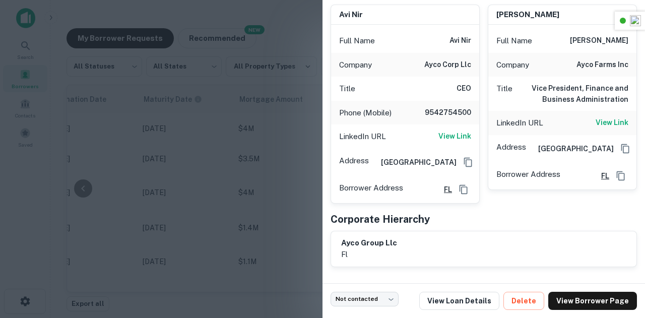
scroll to position [105, 0]
click at [309, 142] on div at bounding box center [322, 159] width 645 height 318
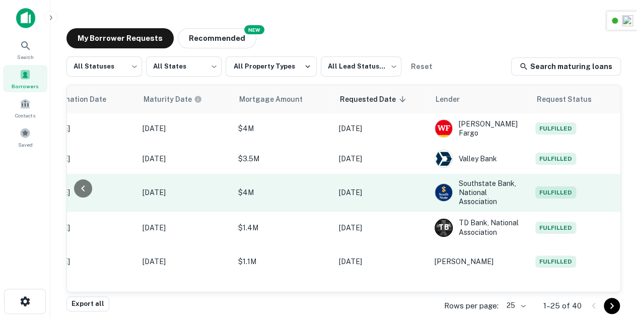
click at [570, 185] on td "Fulfilled" at bounding box center [575, 193] width 91 height 38
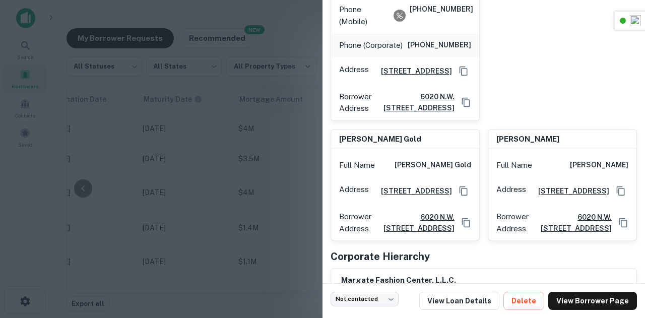
scroll to position [317, 0]
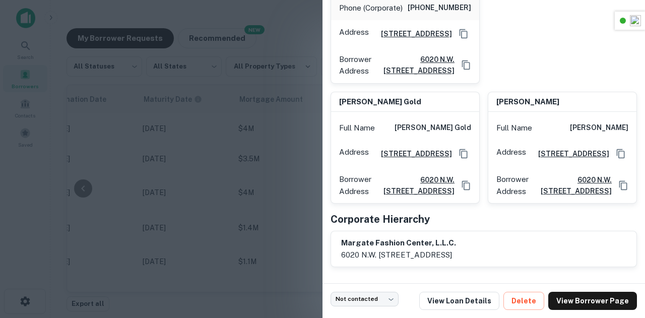
click at [291, 144] on div at bounding box center [322, 159] width 645 height 318
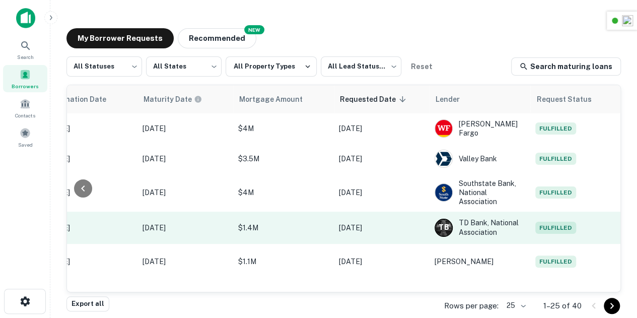
drag, startPoint x: 548, startPoint y: 225, endPoint x: 575, endPoint y: 230, distance: 27.3
click at [575, 230] on span "Fulfilled" at bounding box center [555, 228] width 41 height 12
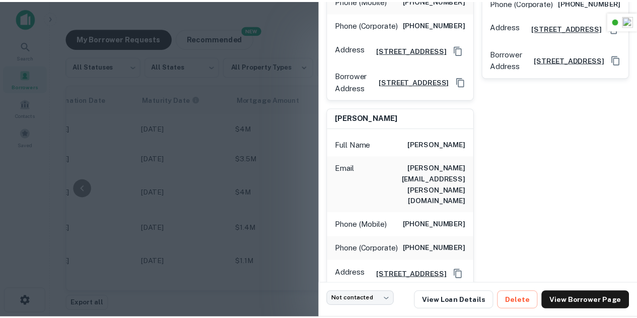
scroll to position [248, 0]
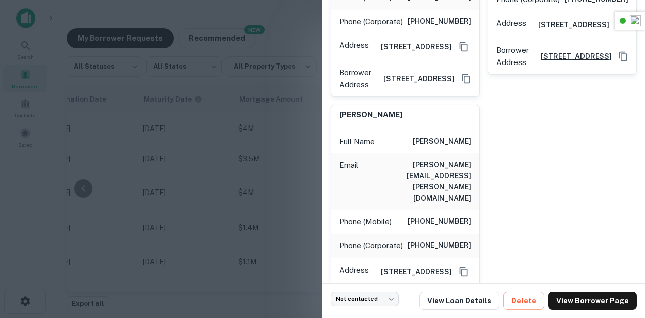
click at [278, 159] on div at bounding box center [322, 159] width 645 height 318
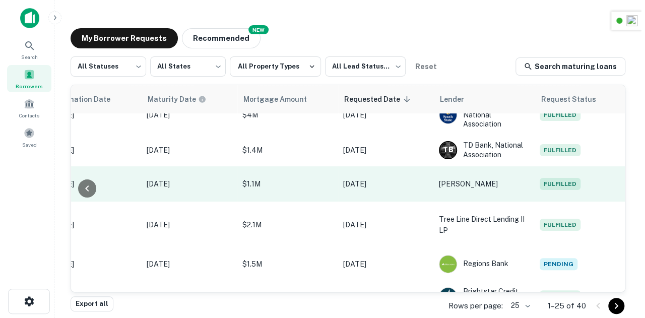
scroll to position [81, 528]
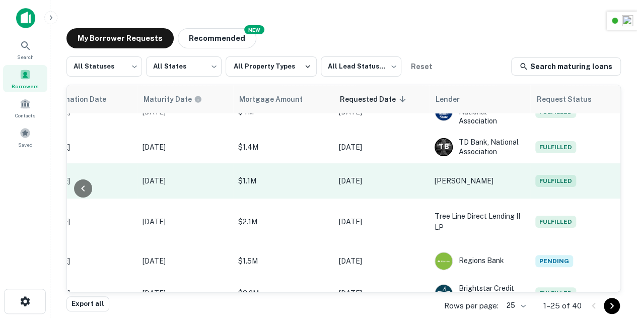
click at [556, 185] on span "Fulfilled" at bounding box center [555, 181] width 41 height 12
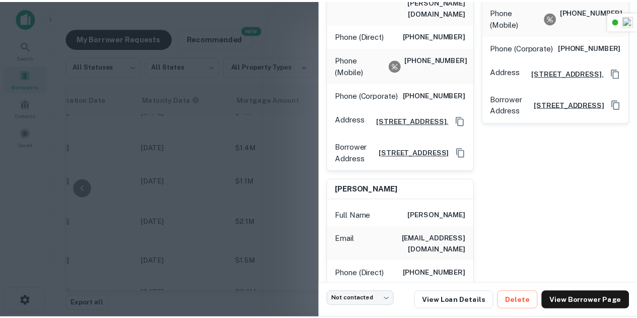
scroll to position [235, 0]
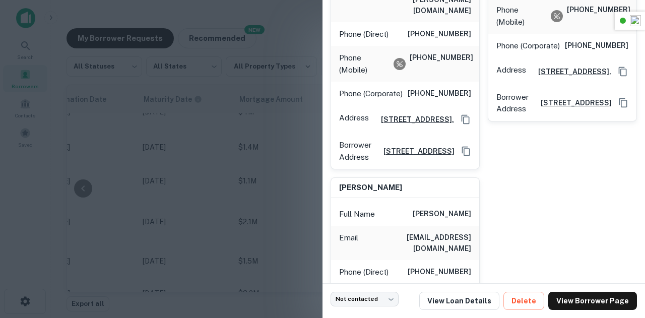
click at [251, 162] on div at bounding box center [322, 159] width 645 height 318
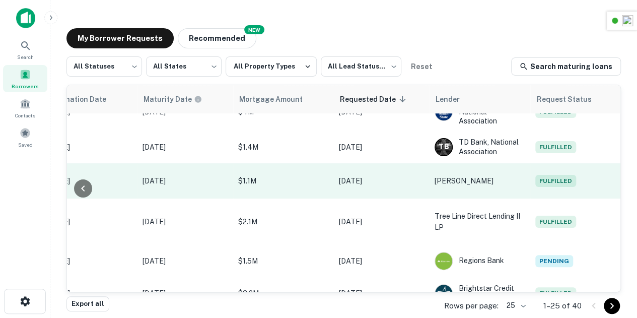
scroll to position [119, 528]
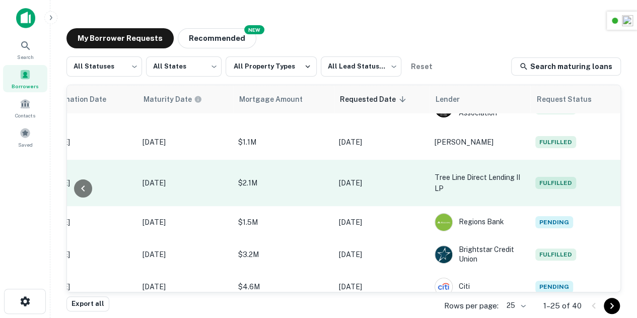
click at [577, 181] on td "Fulfilled" at bounding box center [575, 183] width 91 height 46
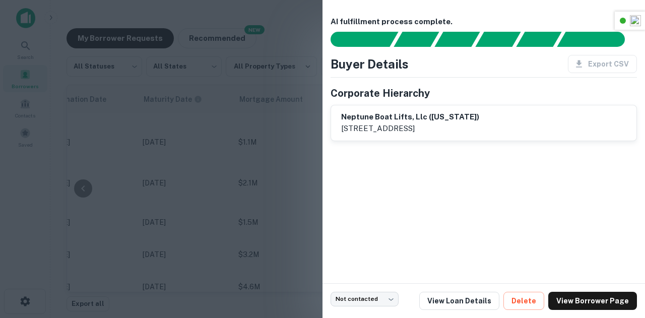
click at [289, 155] on div at bounding box center [322, 159] width 645 height 318
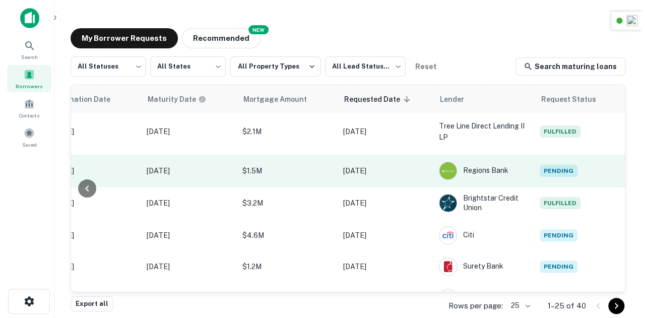
scroll to position [171, 528]
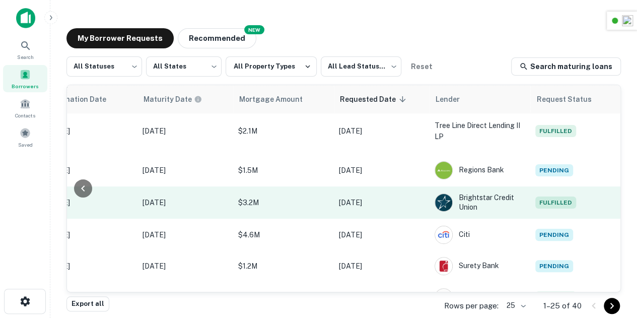
click at [560, 202] on span "Fulfilled" at bounding box center [555, 202] width 41 height 12
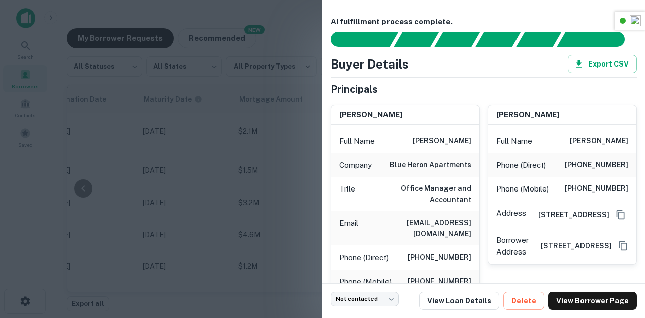
click at [247, 182] on div at bounding box center [322, 159] width 645 height 318
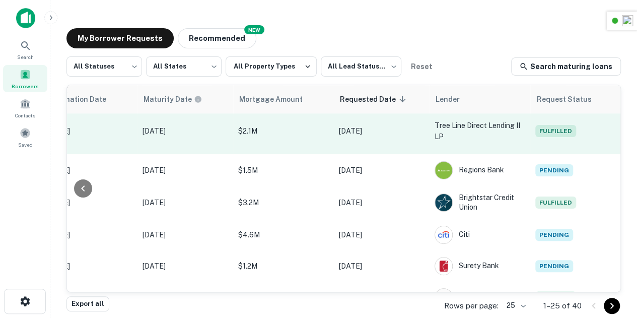
click at [556, 140] on td "Fulfilled" at bounding box center [575, 131] width 91 height 46
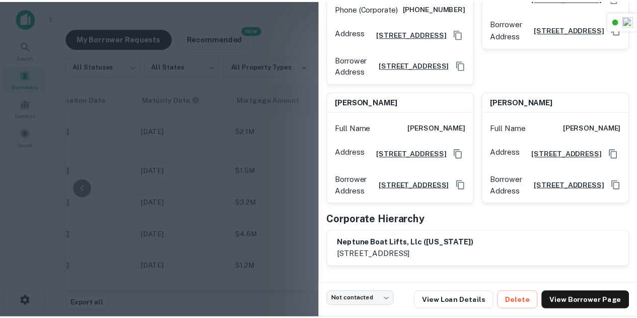
scroll to position [387, 0]
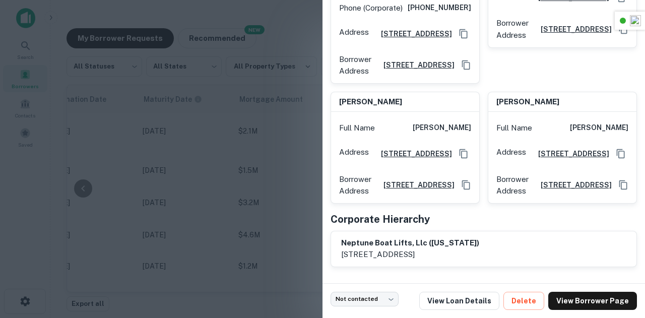
click at [257, 177] on div at bounding box center [322, 159] width 645 height 318
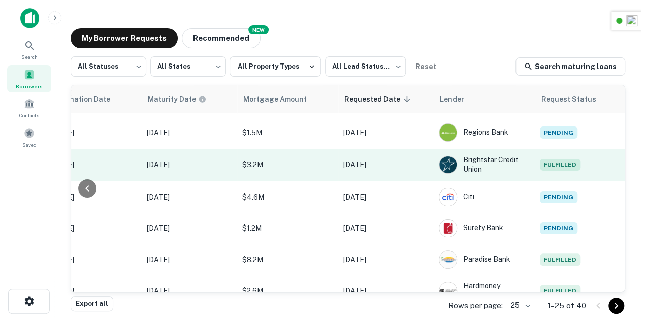
scroll to position [210, 528]
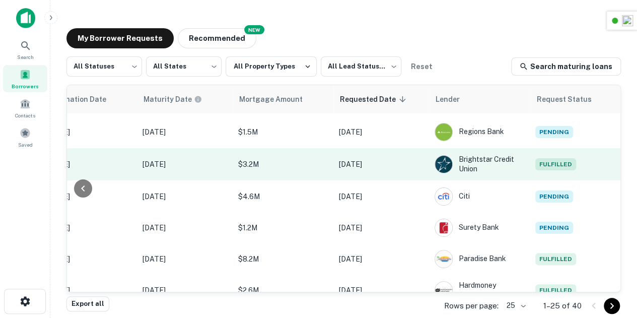
click at [552, 160] on span "Fulfilled" at bounding box center [555, 164] width 41 height 12
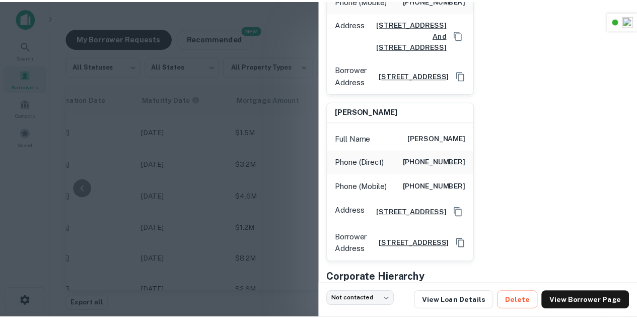
scroll to position [365, 0]
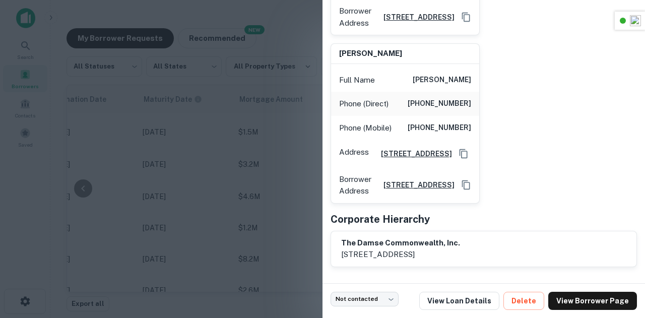
click at [269, 143] on div at bounding box center [322, 159] width 645 height 318
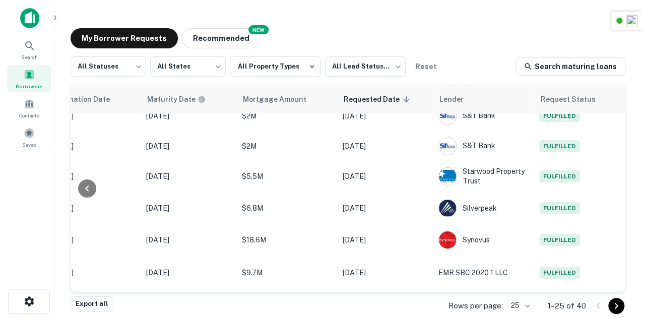
scroll to position [619, 536]
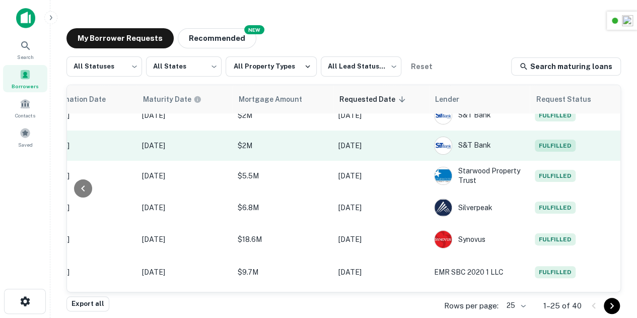
click at [561, 144] on span "Fulfilled" at bounding box center [555, 146] width 41 height 12
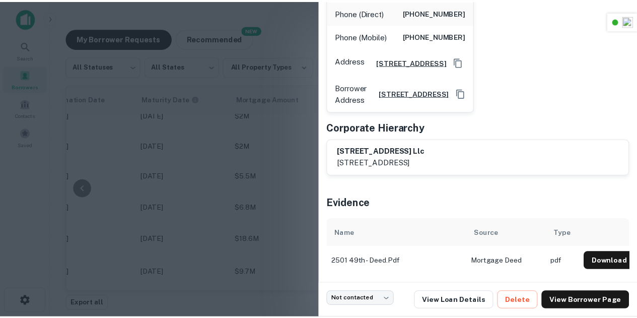
scroll to position [190, 0]
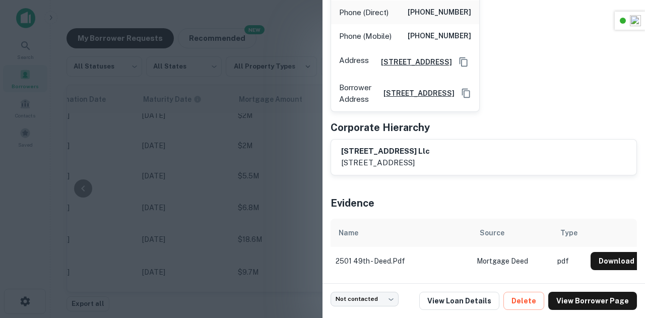
click at [265, 142] on div at bounding box center [322, 159] width 645 height 318
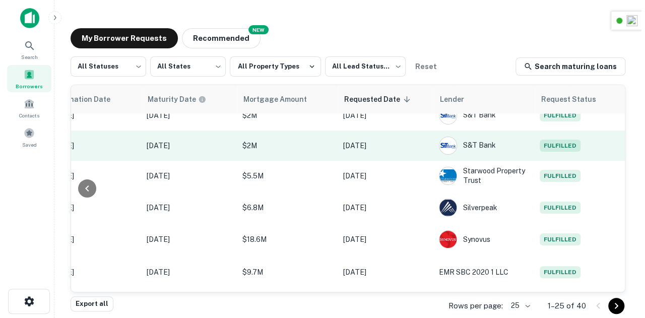
scroll to position [586, 528]
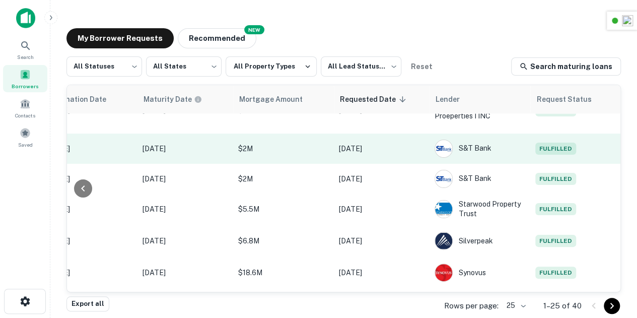
click at [559, 148] on span "Fulfilled" at bounding box center [555, 149] width 41 height 12
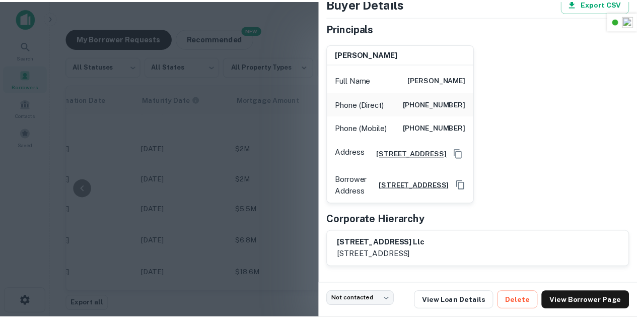
scroll to position [71, 0]
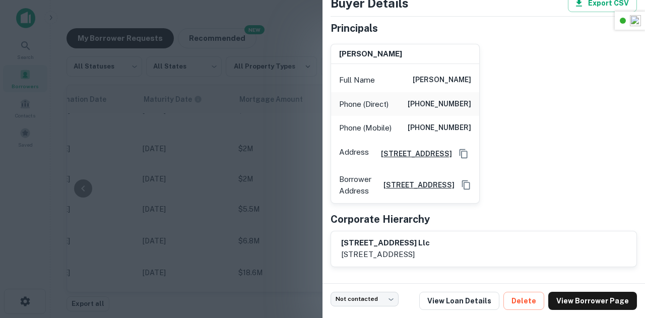
click at [276, 146] on div at bounding box center [322, 159] width 645 height 318
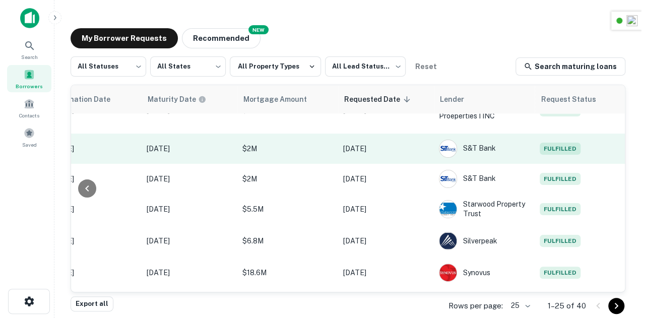
scroll to position [523, 528]
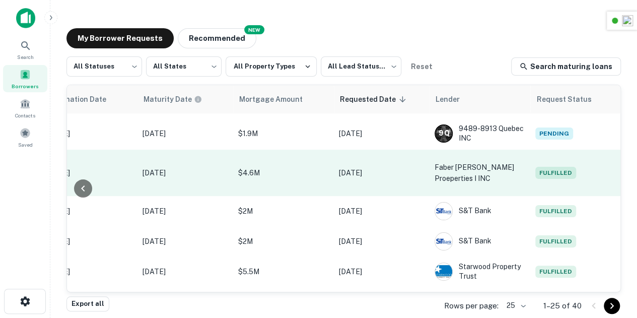
click at [546, 175] on span "Fulfilled" at bounding box center [555, 173] width 41 height 12
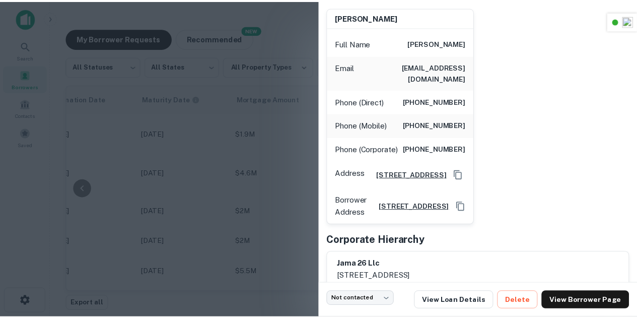
scroll to position [96, 0]
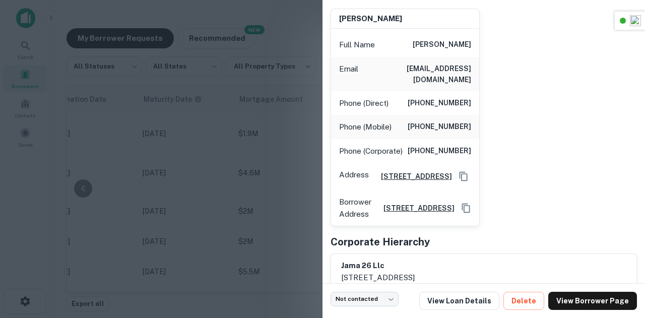
click at [295, 132] on div at bounding box center [322, 159] width 645 height 318
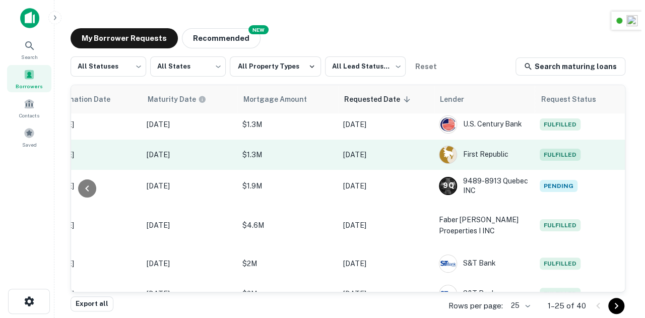
scroll to position [473, 528]
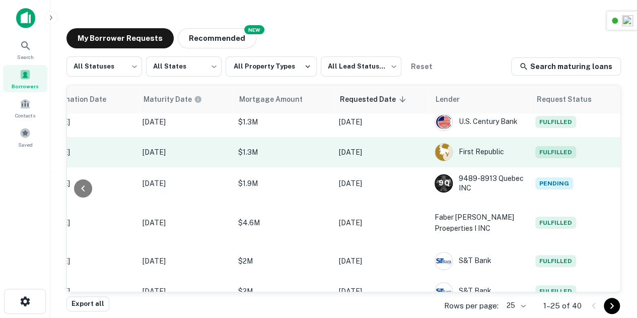
click at [535, 150] on span "Fulfilled" at bounding box center [555, 152] width 41 height 12
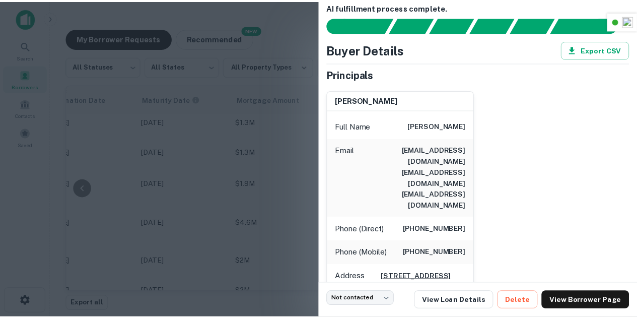
scroll to position [15, 0]
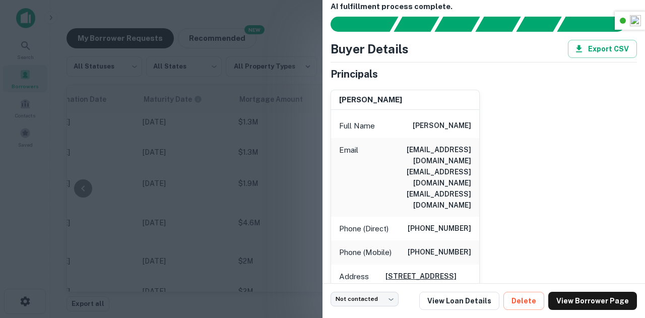
click at [245, 173] on div at bounding box center [322, 159] width 645 height 318
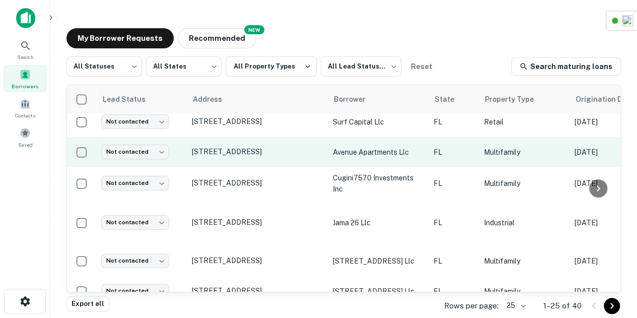
scroll to position [0, 0]
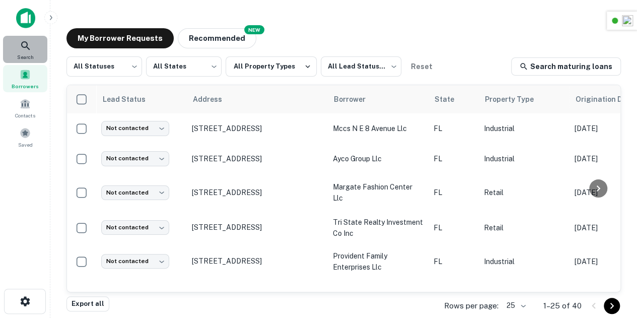
click at [32, 43] on div "Search" at bounding box center [25, 49] width 44 height 27
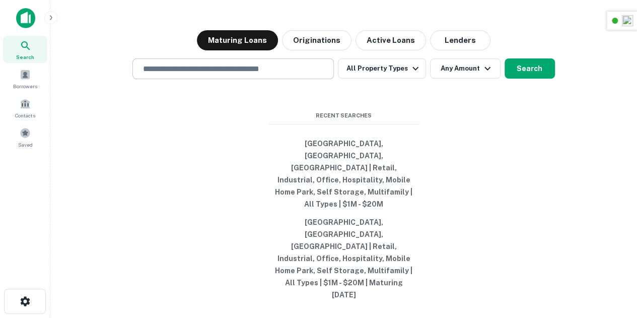
click at [257, 75] on input "text" at bounding box center [233, 69] width 192 height 12
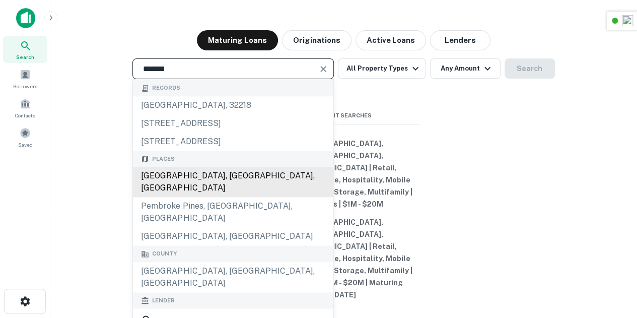
click at [210, 197] on div "Broward County, FL, USA" at bounding box center [233, 182] width 200 height 30
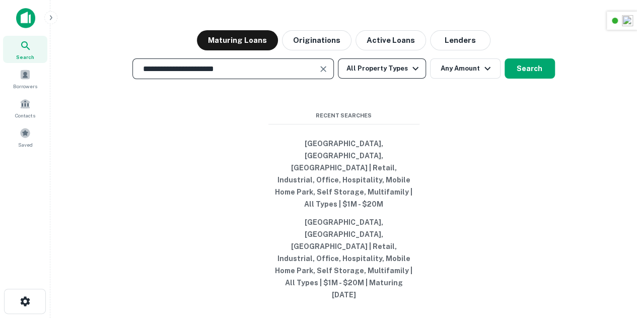
type input "**********"
click at [373, 79] on button "All Property Types" at bounding box center [382, 68] width 88 height 20
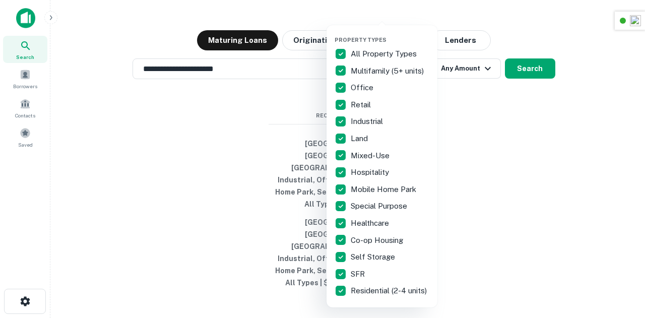
click at [375, 44] on div "Property Types All Property Types Multifamily (5+ units) Office Retail Industri…" at bounding box center [381, 166] width 95 height 266
click at [379, 53] on p "All Property Types" at bounding box center [385, 54] width 68 height 12
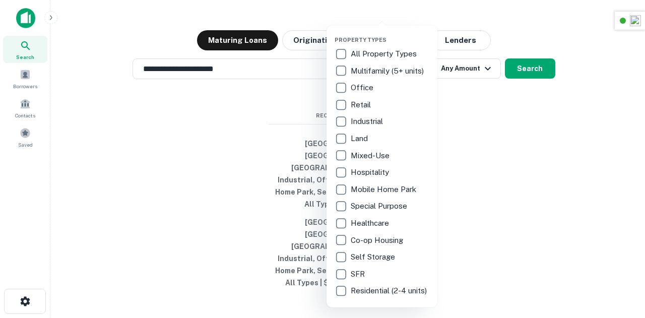
click at [361, 103] on p "Retail" at bounding box center [362, 105] width 22 height 12
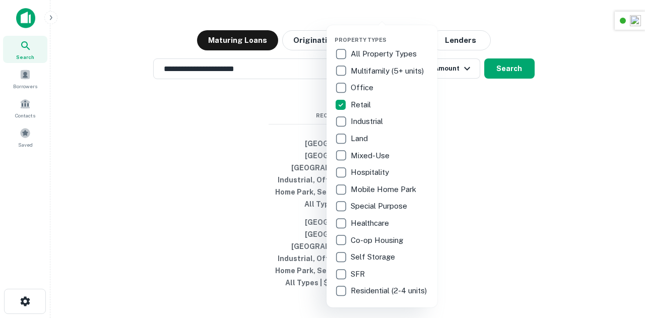
click at [356, 116] on p "Industrial" at bounding box center [368, 121] width 34 height 12
click at [359, 91] on p "Office" at bounding box center [363, 88] width 25 height 12
click at [361, 76] on p "Multifamily (5+ units)" at bounding box center [388, 71] width 75 height 12
click at [369, 191] on p "Mobile Home Park" at bounding box center [384, 189] width 67 height 12
click at [370, 257] on p "Self Storage" at bounding box center [374, 257] width 46 height 12
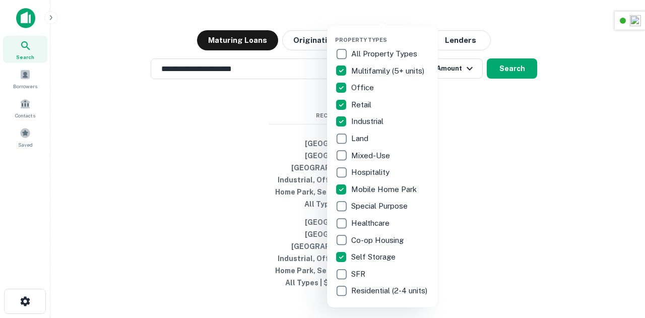
click at [361, 168] on p "Hospitality" at bounding box center [371, 172] width 40 height 12
click at [510, 164] on div at bounding box center [322, 159] width 645 height 318
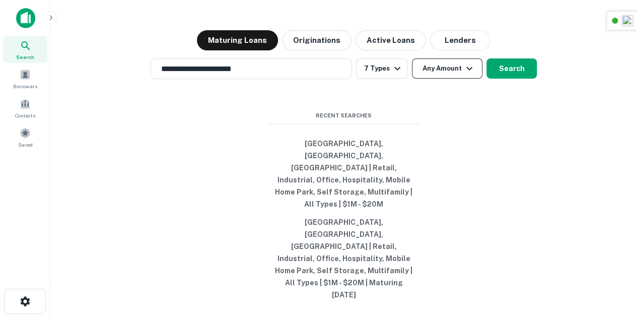
click at [439, 79] on button "Any Amount" at bounding box center [447, 68] width 71 height 20
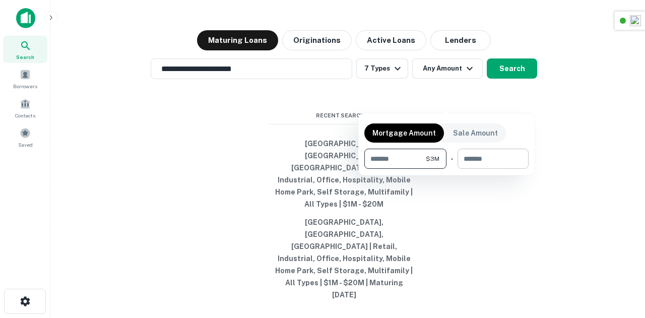
type input "*******"
click at [485, 161] on input "number" at bounding box center [489, 159] width 64 height 20
type input "********"
click at [578, 162] on div at bounding box center [322, 159] width 645 height 318
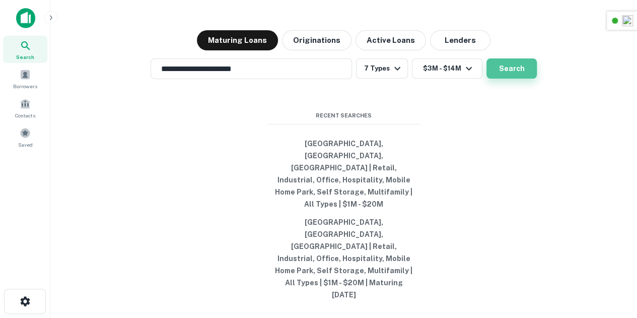
click at [532, 79] on button "Search" at bounding box center [511, 68] width 50 height 20
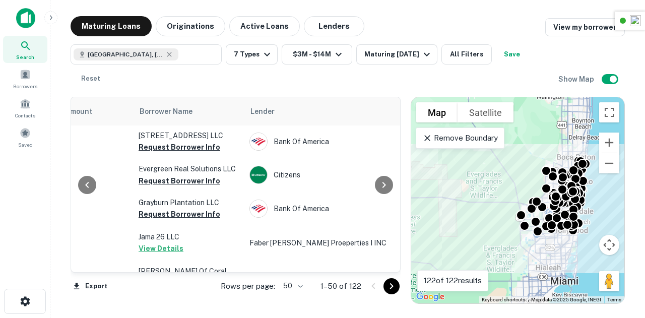
scroll to position [0, 304]
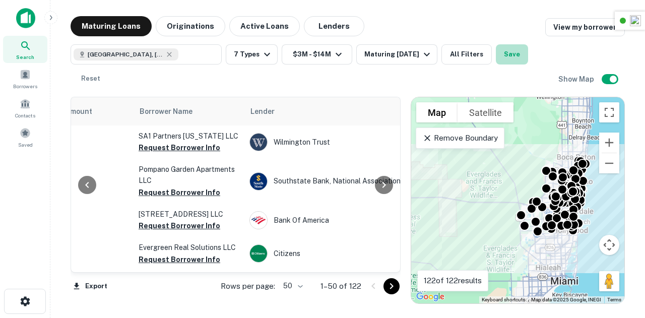
click at [516, 55] on button "Save" at bounding box center [512, 54] width 32 height 20
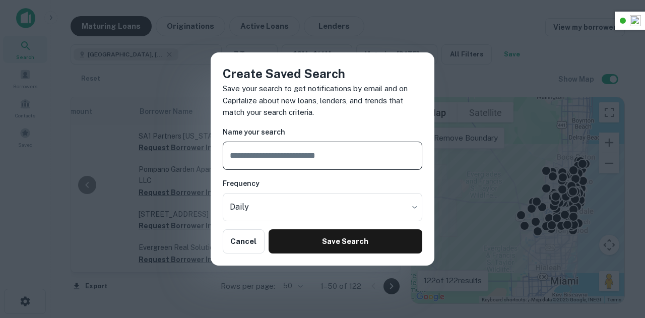
click at [299, 151] on input "text" at bounding box center [322, 156] width 199 height 28
click at [321, 157] on input "**********" at bounding box center [322, 156] width 199 height 28
type input "**********"
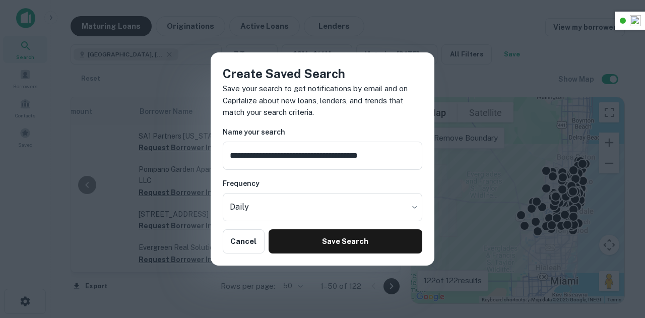
click at [442, 50] on div "**********" at bounding box center [322, 159] width 645 height 318
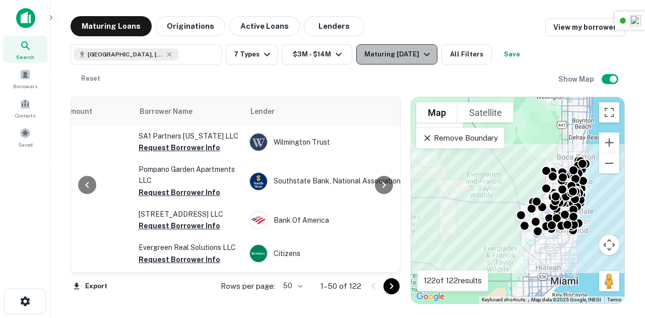
click at [383, 55] on div "Maturing In 1 Year" at bounding box center [398, 54] width 68 height 12
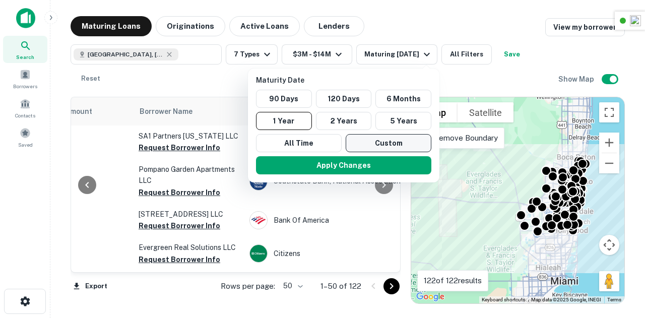
click at [373, 140] on button "Custom" at bounding box center [388, 143] width 86 height 18
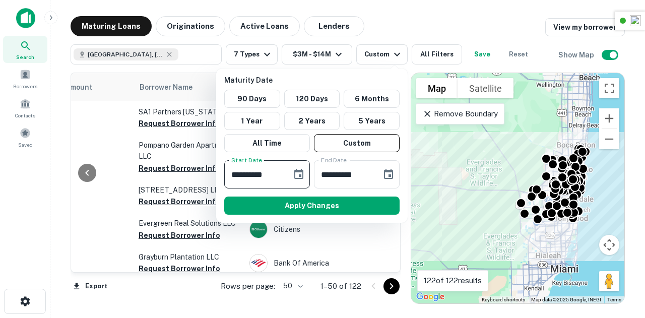
click at [259, 174] on input "**********" at bounding box center [254, 174] width 60 height 28
type input "**********"
click at [337, 176] on input "**********" at bounding box center [344, 174] width 60 height 28
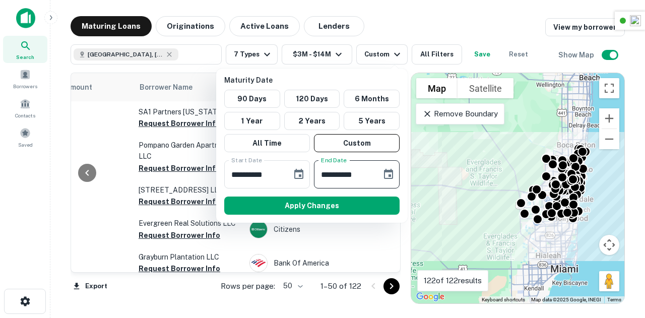
click at [337, 176] on input "**********" at bounding box center [344, 174] width 60 height 28
type input "**********"
click at [327, 207] on button "Apply Changes" at bounding box center [311, 205] width 175 height 18
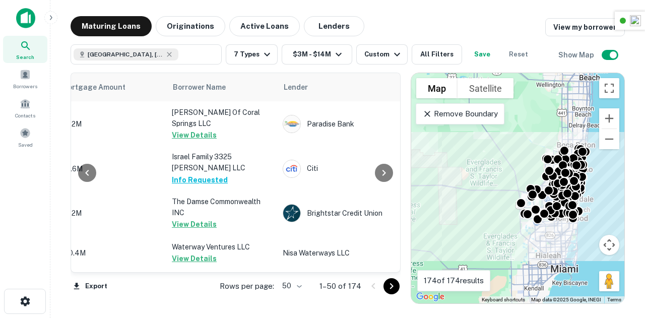
scroll to position [0, 271]
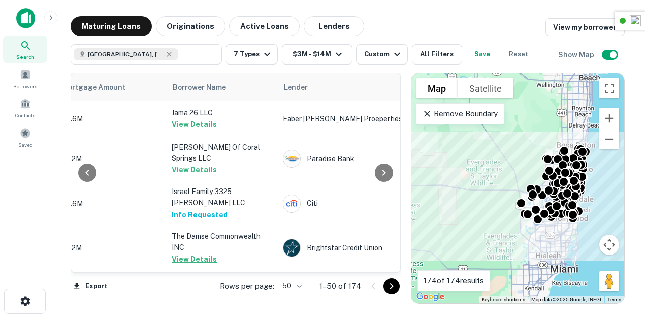
click at [481, 54] on button "Save" at bounding box center [482, 54] width 32 height 20
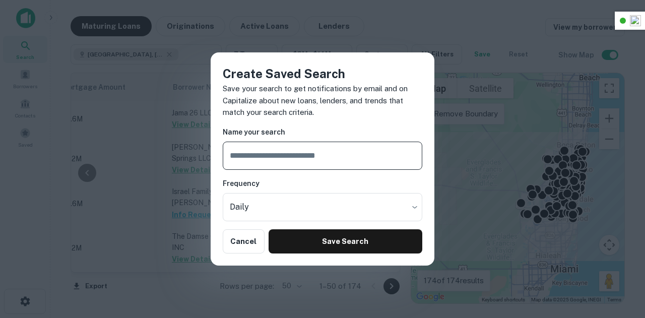
click at [306, 146] on input "text" at bounding box center [322, 156] width 199 height 28
click at [325, 156] on input "**********" at bounding box center [322, 156] width 199 height 28
type input "**********"
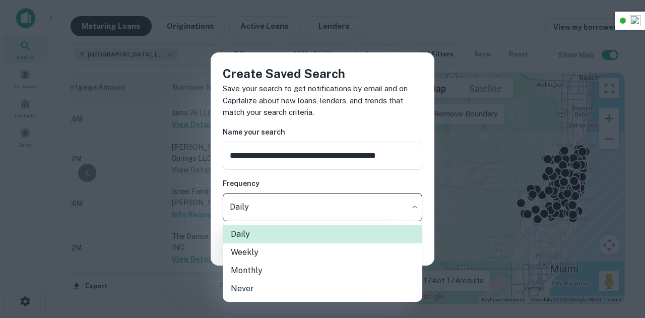
click at [293, 207] on body "Search Borrowers Contacts Saved Maturing Loans Originations Active Loans Lender…" at bounding box center [322, 159] width 645 height 318
click at [259, 272] on li "Monthly" at bounding box center [322, 270] width 199 height 18
type input "*******"
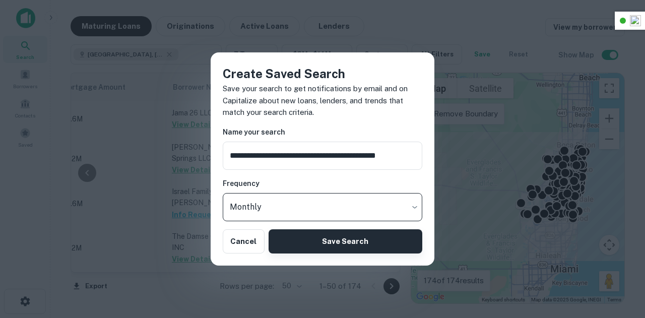
click at [331, 237] on button "Save Search" at bounding box center [345, 241] width 154 height 24
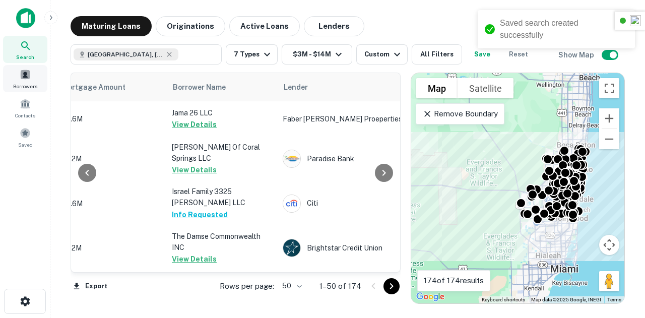
click at [22, 79] on span at bounding box center [25, 74] width 11 height 11
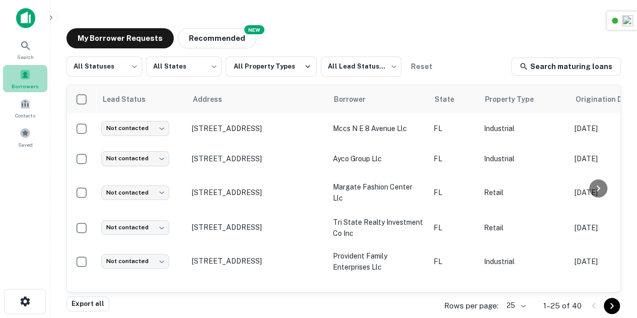
click at [34, 85] on span "Borrowers" at bounding box center [25, 86] width 27 height 8
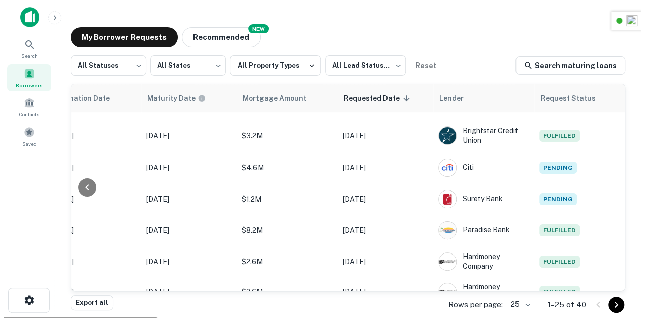
scroll to position [185, 536]
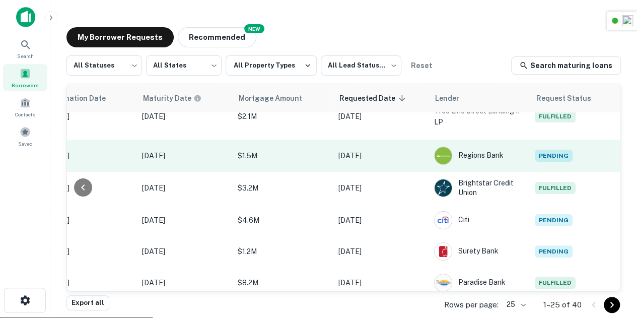
click at [535, 157] on span "Pending" at bounding box center [554, 156] width 38 height 12
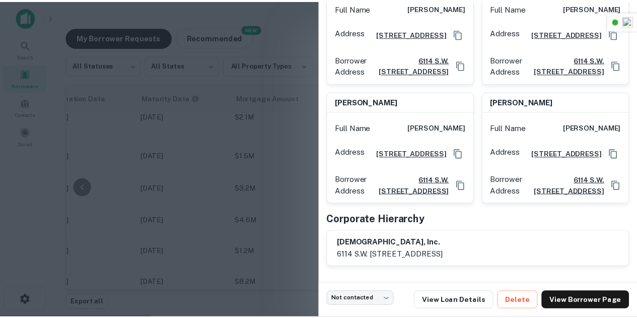
scroll to position [0, 0]
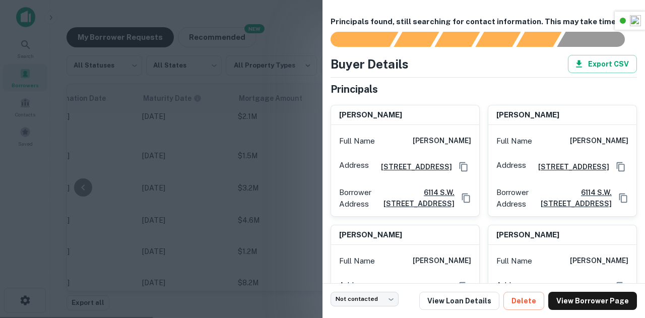
click at [258, 119] on div at bounding box center [322, 159] width 645 height 318
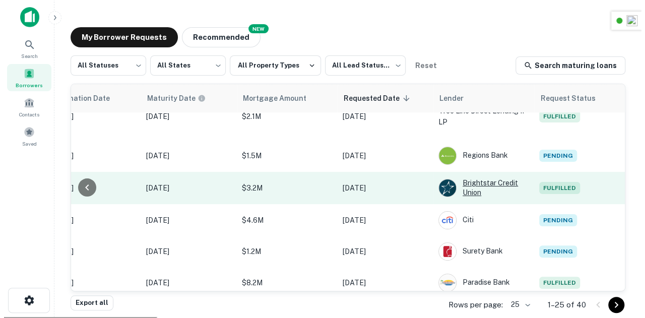
scroll to position [185, 528]
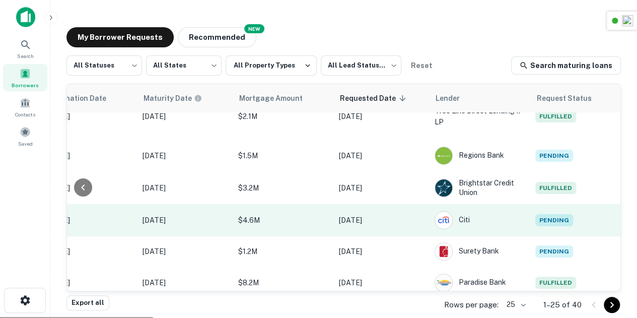
click at [559, 220] on span "Pending" at bounding box center [554, 220] width 38 height 12
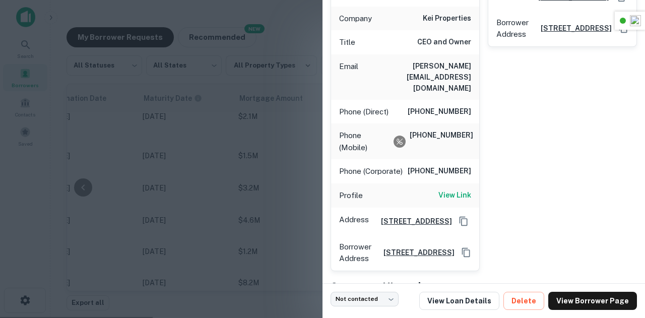
scroll to position [219, 0]
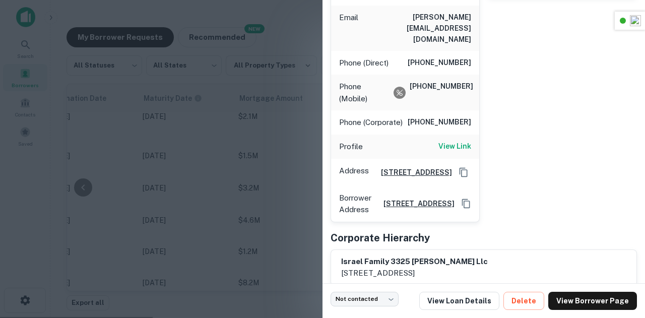
click at [294, 131] on div at bounding box center [322, 159] width 645 height 318
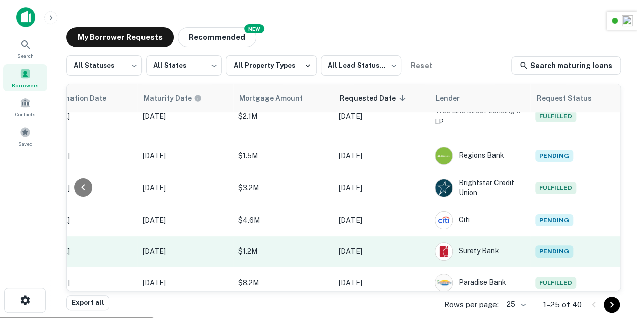
click at [550, 242] on td "Pending" at bounding box center [575, 251] width 91 height 30
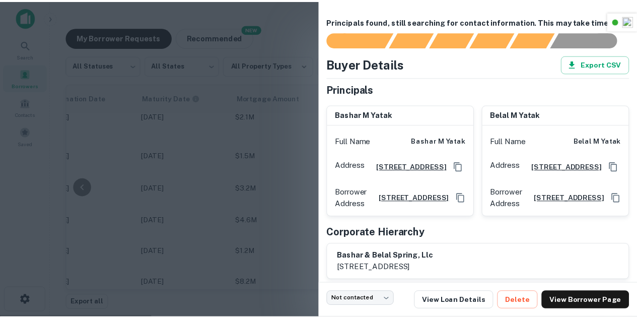
scroll to position [39, 0]
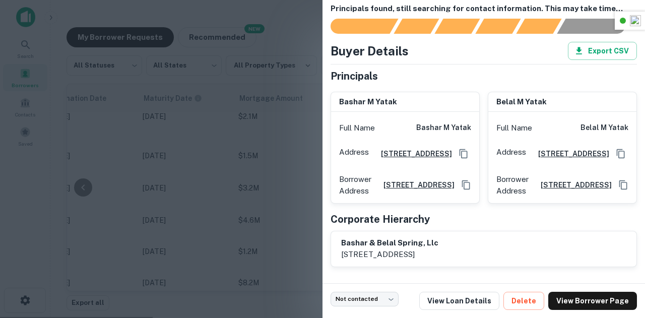
click at [237, 149] on div at bounding box center [322, 159] width 645 height 318
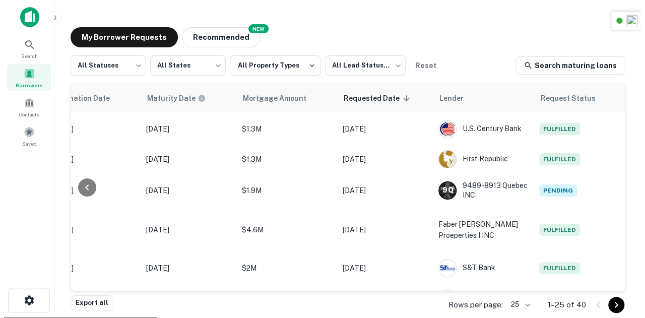
scroll to position [470, 536]
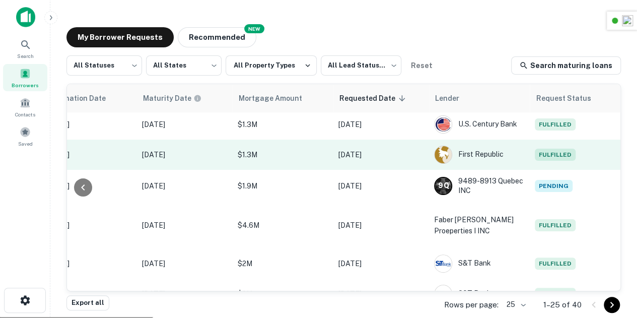
click at [545, 151] on span "Fulfilled" at bounding box center [555, 155] width 41 height 12
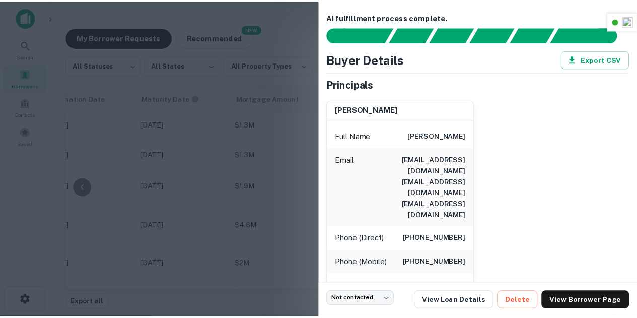
scroll to position [177, 0]
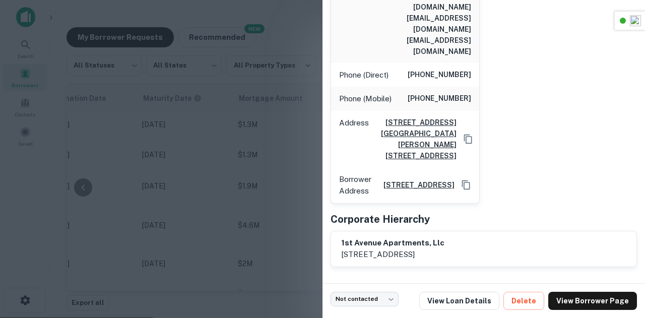
click at [265, 166] on div at bounding box center [322, 159] width 645 height 318
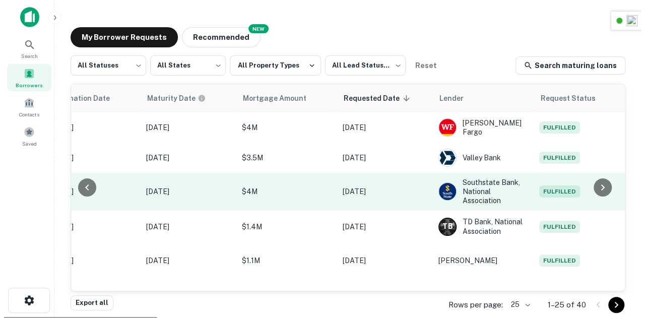
scroll to position [0, 536]
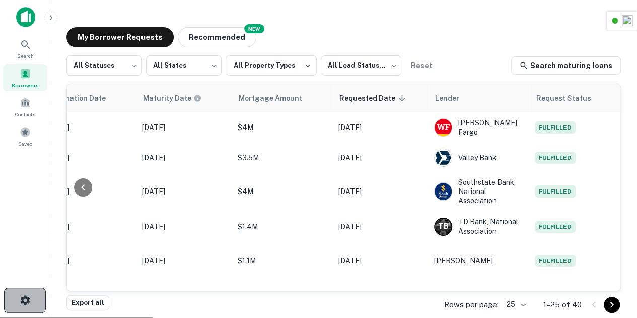
click at [24, 299] on icon "button" at bounding box center [25, 300] width 12 height 12
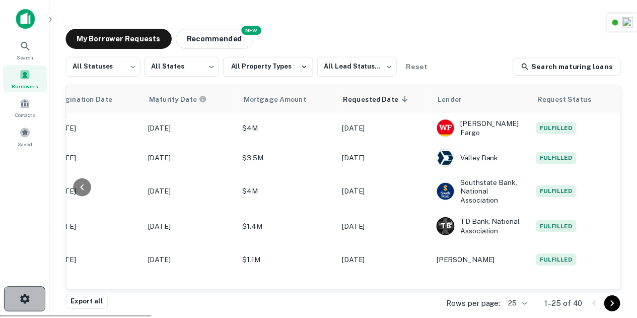
scroll to position [0, 535]
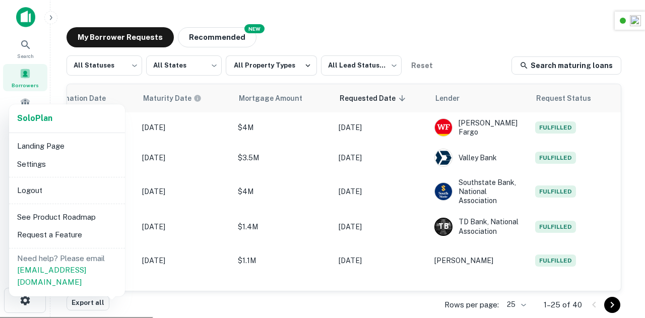
click at [56, 161] on li "Settings" at bounding box center [67, 164] width 108 height 18
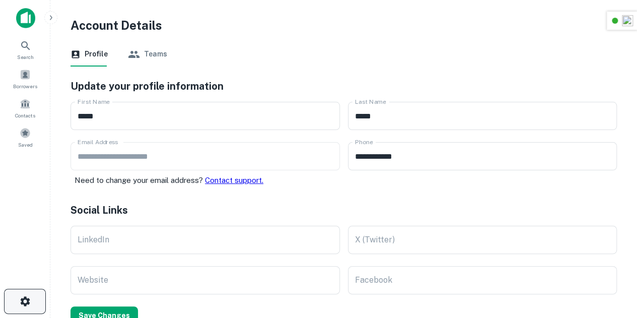
click at [28, 300] on icon "button" at bounding box center [25, 301] width 10 height 10
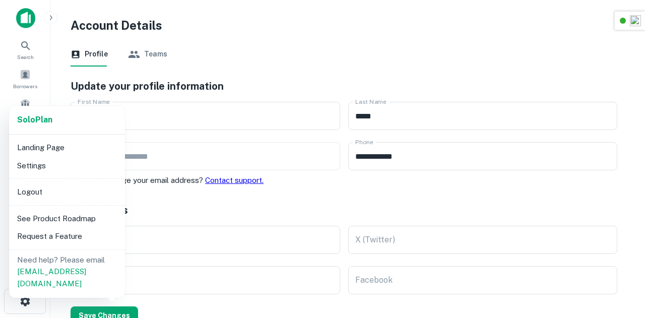
click at [35, 19] on div at bounding box center [322, 159] width 645 height 318
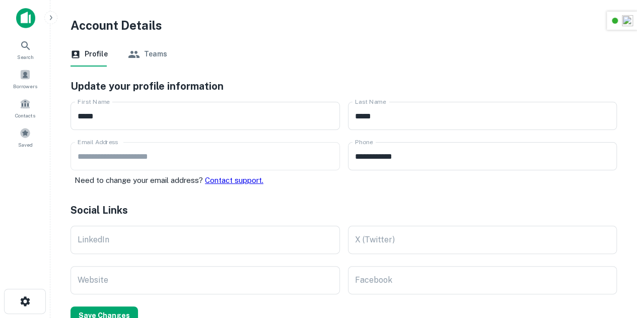
click at [26, 21] on img at bounding box center [25, 18] width 19 height 20
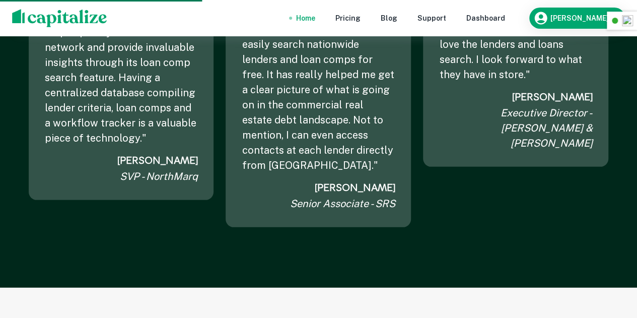
scroll to position [1394, 0]
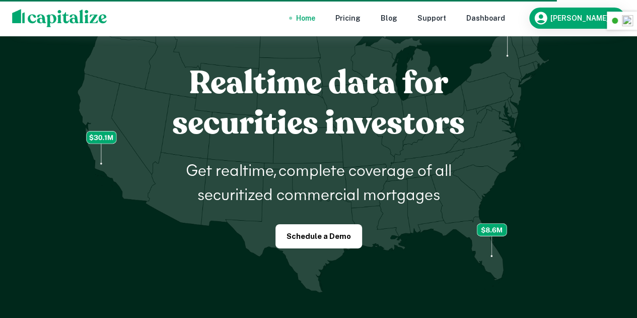
click at [163, 142] on div "Realtime data for securities investors Get realtime, complete coverage of all s…" at bounding box center [319, 147] width 580 height 201
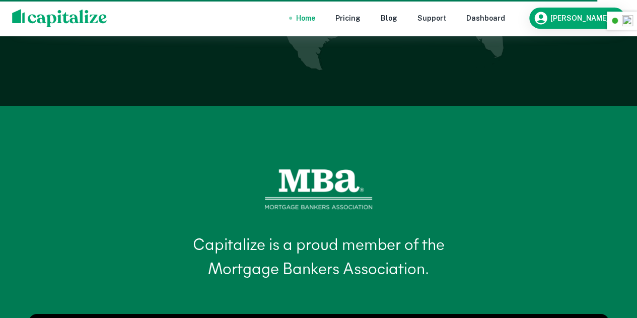
scroll to position [4004, 0]
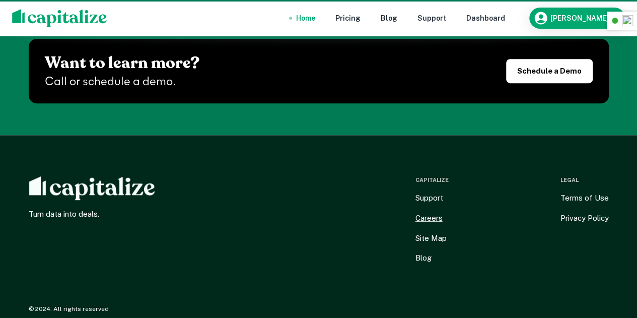
click at [430, 212] on link "Careers" at bounding box center [428, 218] width 27 height 12
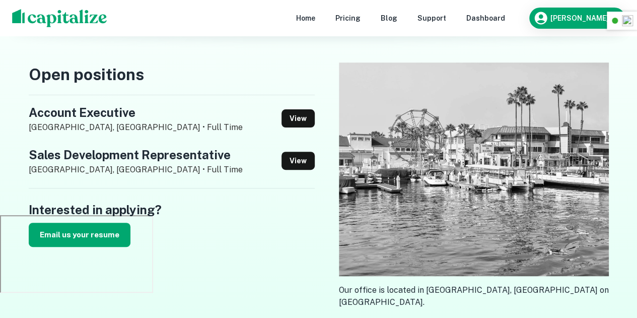
scroll to position [106, 0]
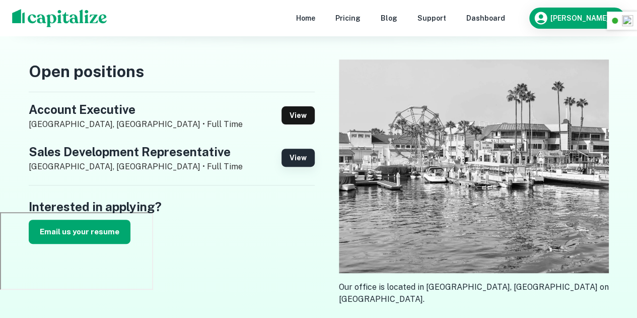
click at [311, 160] on link "View" at bounding box center [298, 158] width 33 height 18
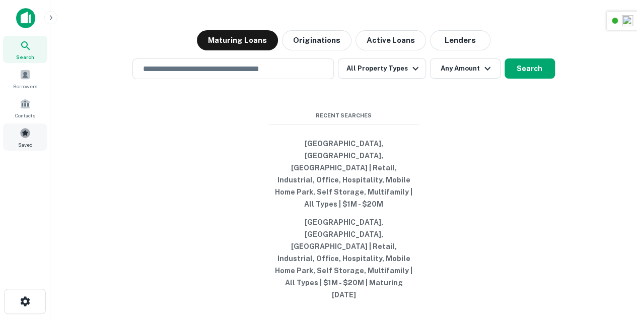
click at [23, 130] on span at bounding box center [25, 132] width 11 height 11
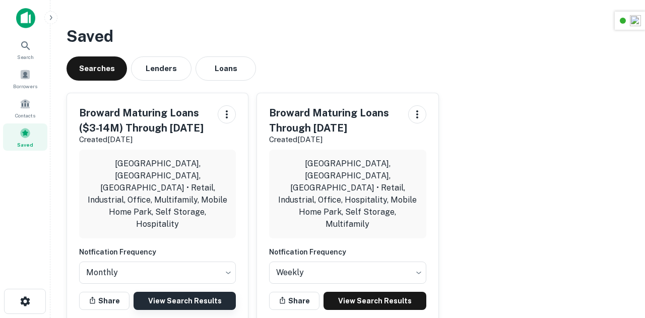
click at [182, 292] on link "View Search Results" at bounding box center [184, 301] width 102 height 18
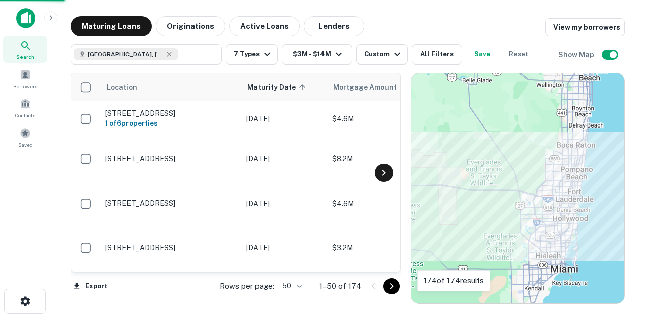
click at [388, 175] on icon at bounding box center [384, 173] width 12 height 12
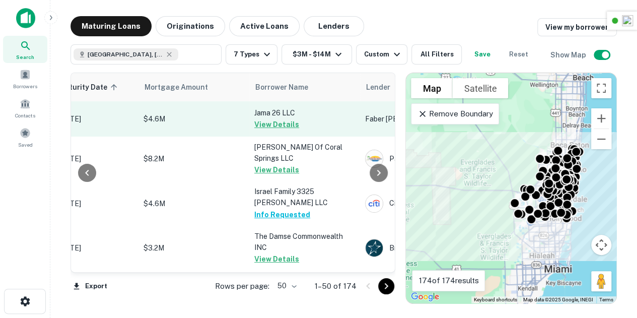
scroll to position [0, 220]
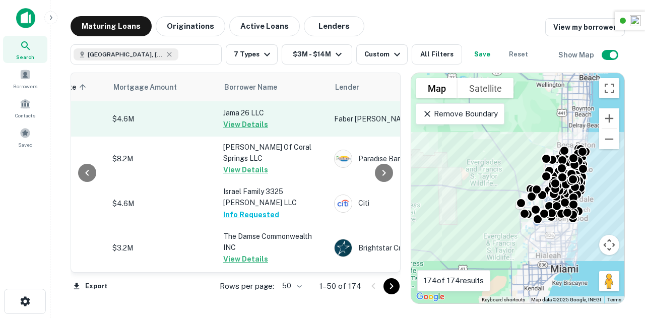
click at [242, 126] on button "View Details" at bounding box center [245, 124] width 45 height 12
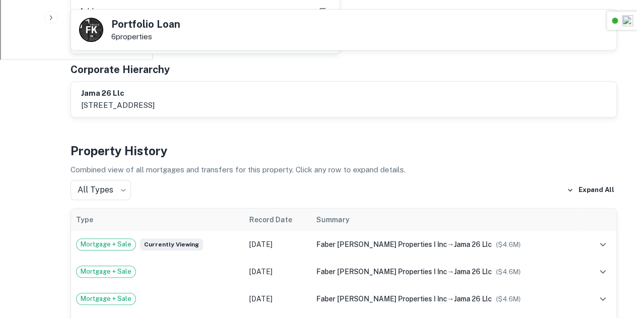
scroll to position [333, 0]
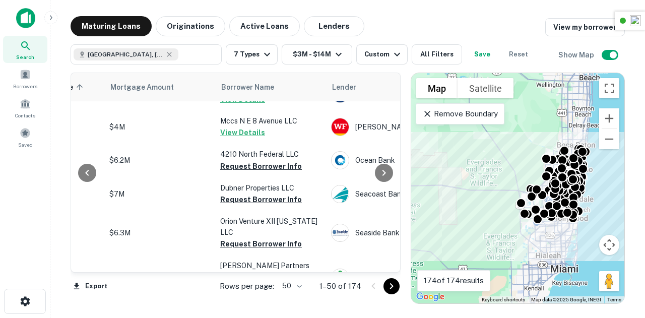
scroll to position [260, 223]
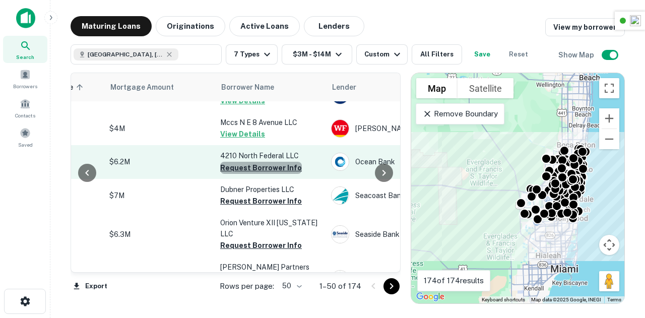
click at [261, 165] on button "Request Borrower Info" at bounding box center [261, 168] width 82 height 12
click at [262, 163] on button "Request Borrower Info" at bounding box center [261, 168] width 82 height 12
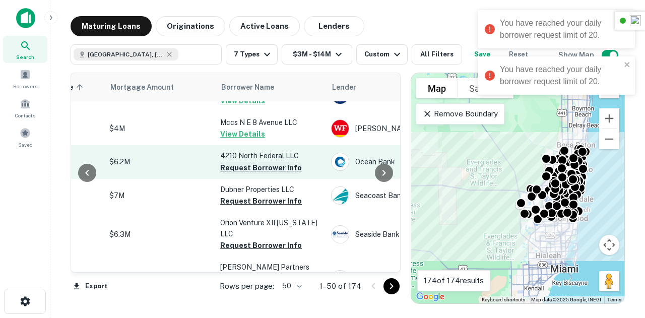
click at [262, 163] on button "Request Borrower Info" at bounding box center [261, 168] width 82 height 12
